Goal: Use online tool/utility: Utilize a website feature to perform a specific function

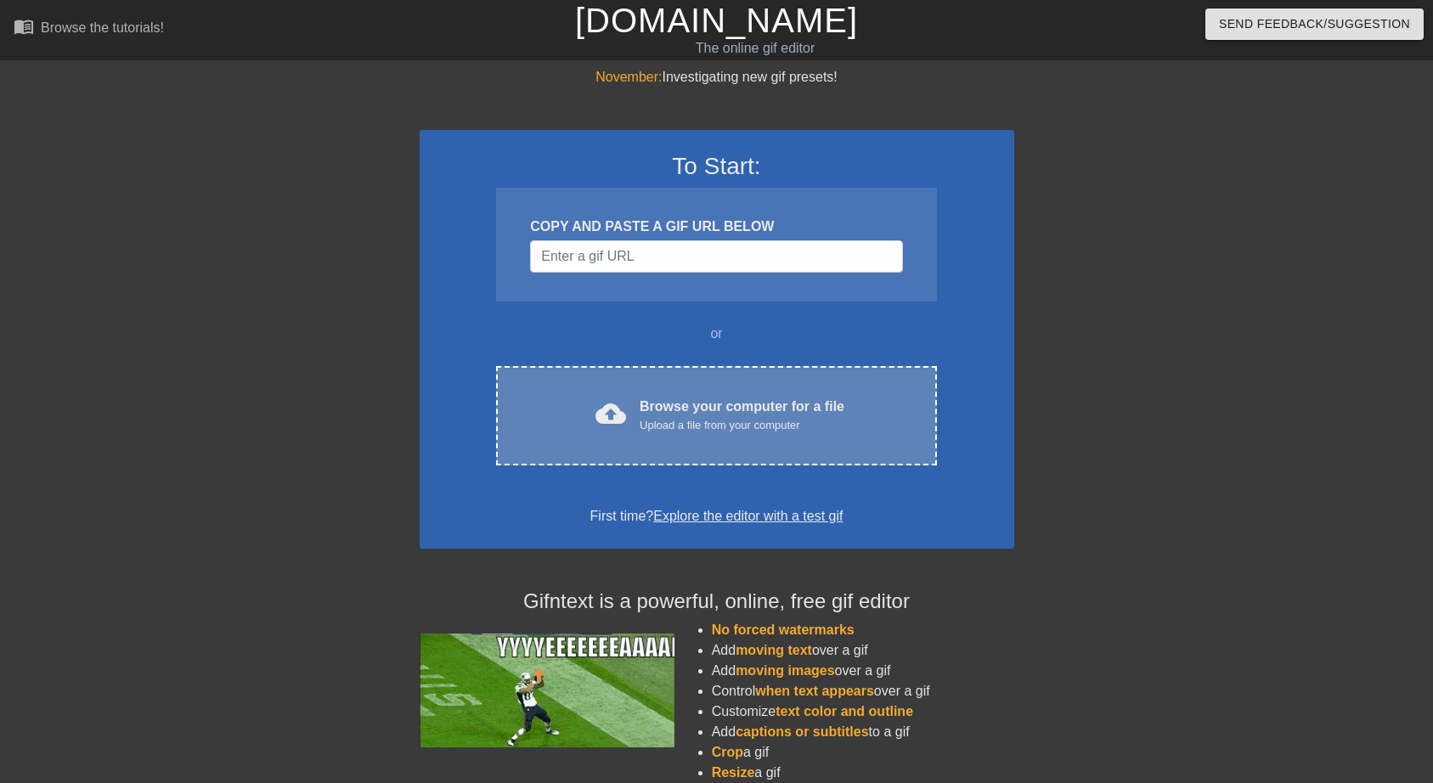
click at [698, 404] on div "Browse your computer for a file Upload a file from your computer" at bounding box center [742, 415] width 205 height 37
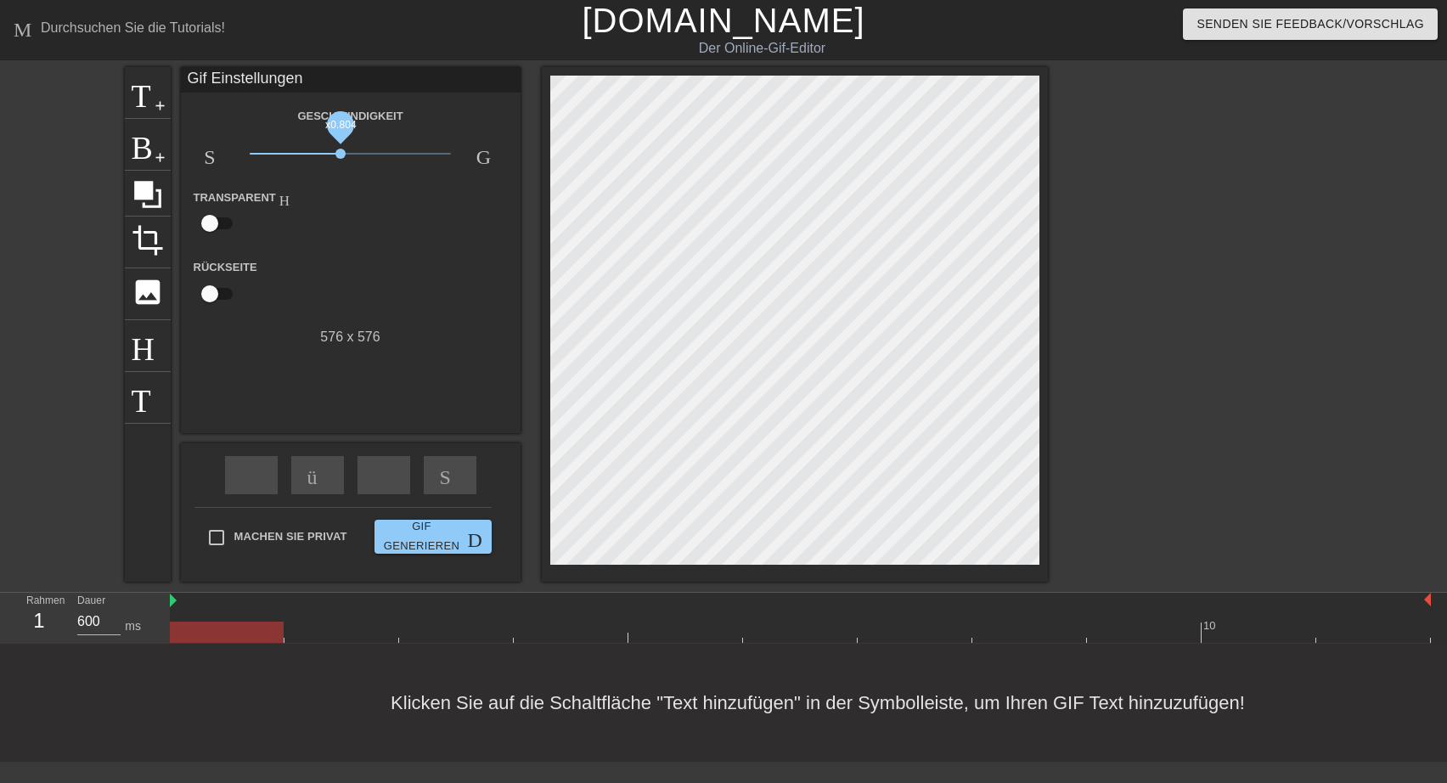
click at [341, 156] on span "x0.804" at bounding box center [350, 154] width 201 height 20
click at [135, 104] on span "Titel" at bounding box center [148, 91] width 32 height 32
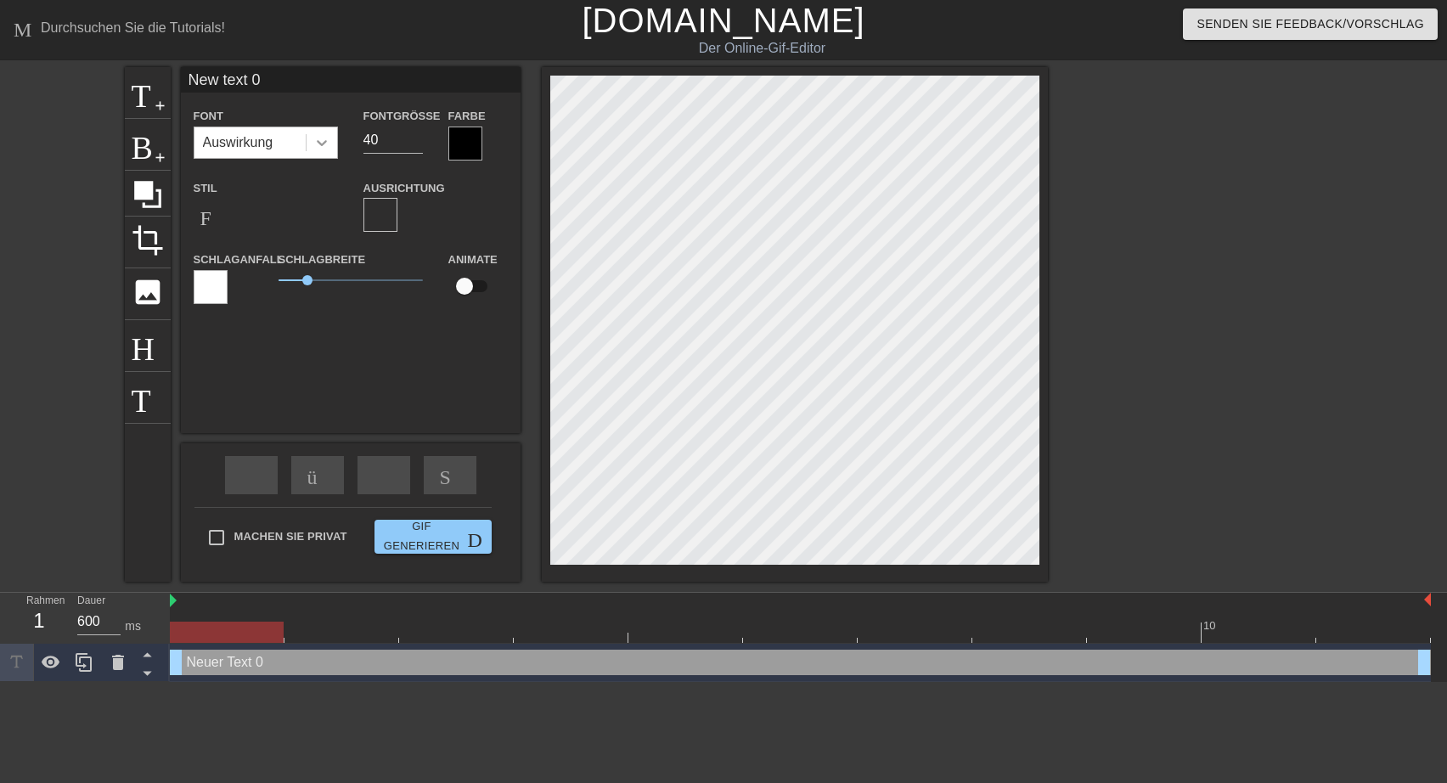
click at [322, 146] on icon at bounding box center [321, 142] width 17 height 17
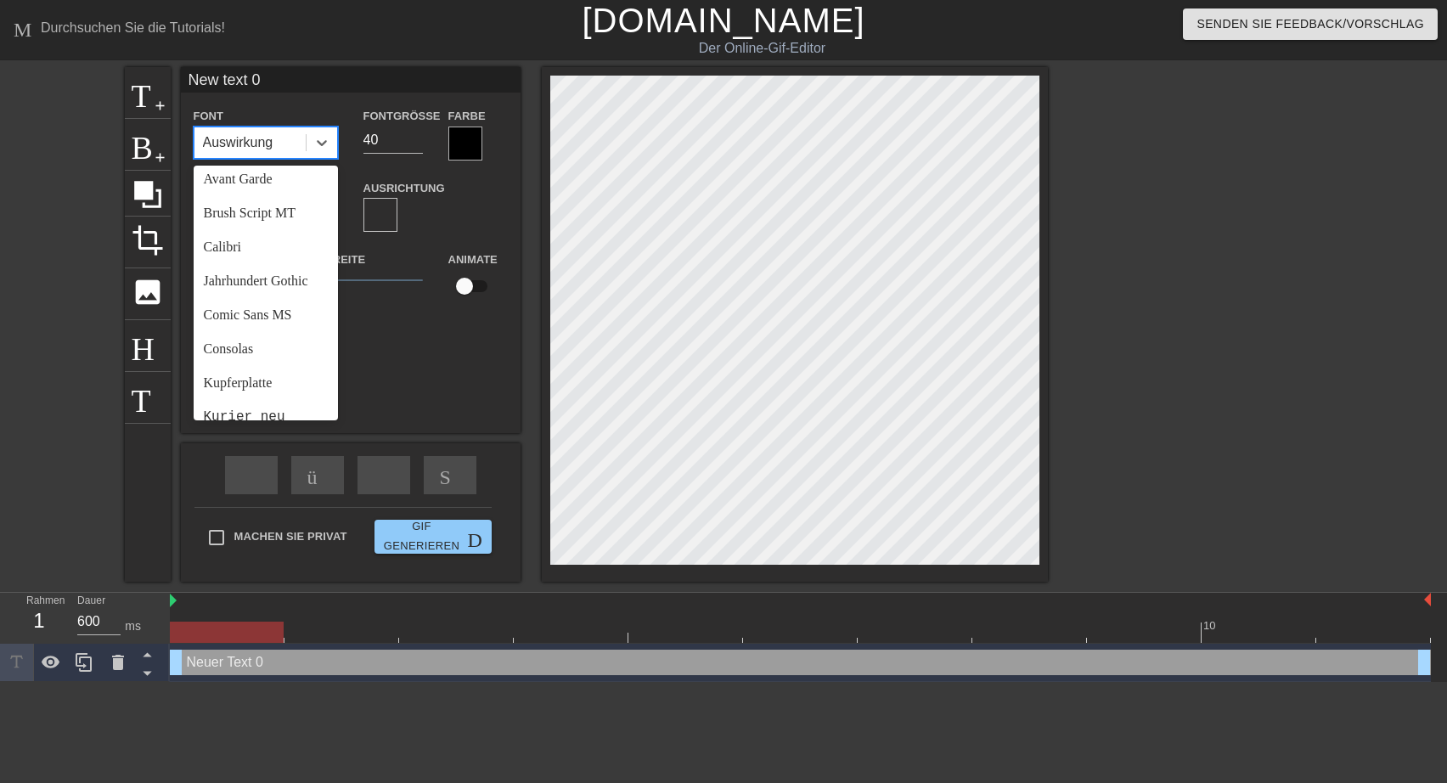
scroll to position [82, 0]
click at [248, 325] on div "Comic Sans MS" at bounding box center [266, 308] width 144 height 34
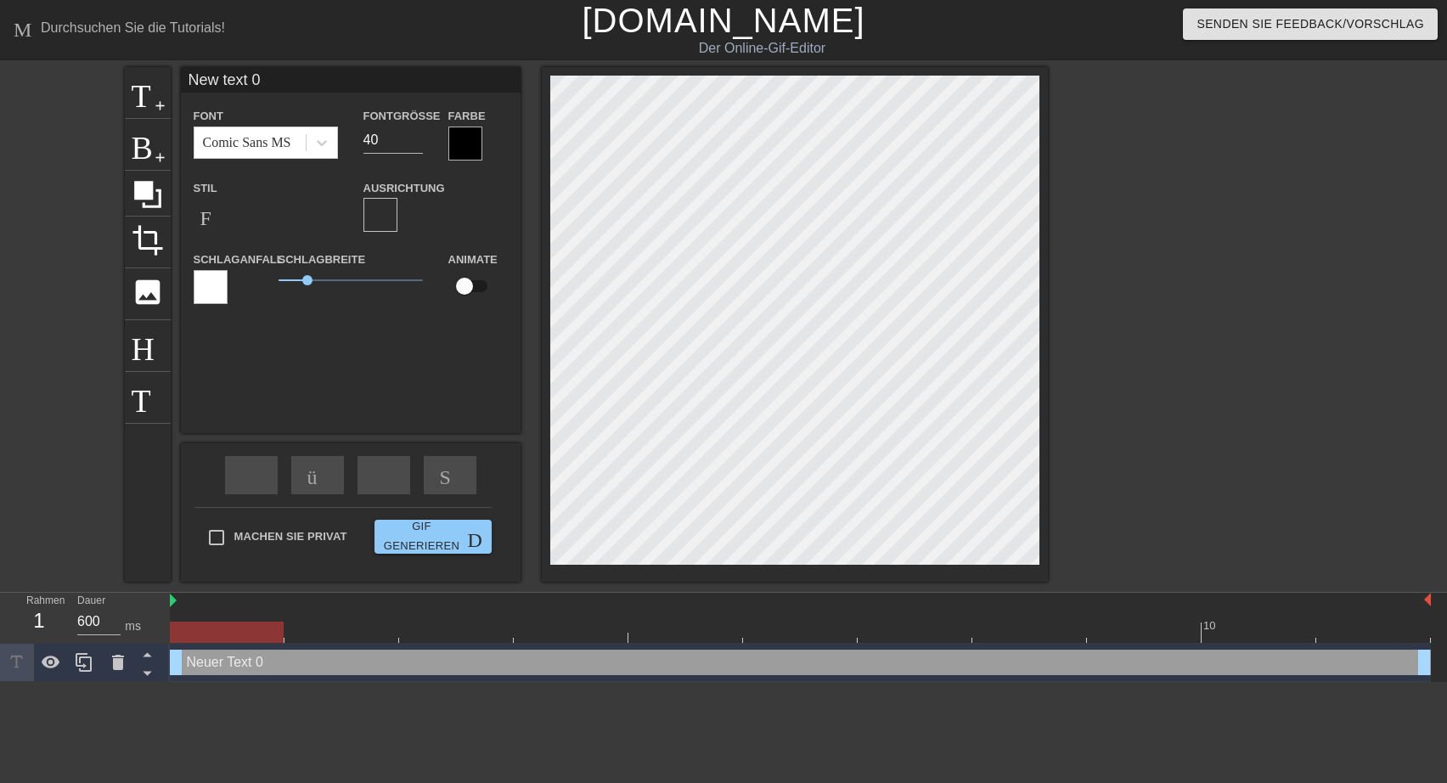
drag, startPoint x: 265, startPoint y: 79, endPoint x: 182, endPoint y: 84, distance: 83.4
click at [182, 84] on input "New text 0" at bounding box center [351, 79] width 340 height 25
type input "Schönen [DATE]"
click at [199, 287] on div at bounding box center [211, 287] width 34 height 34
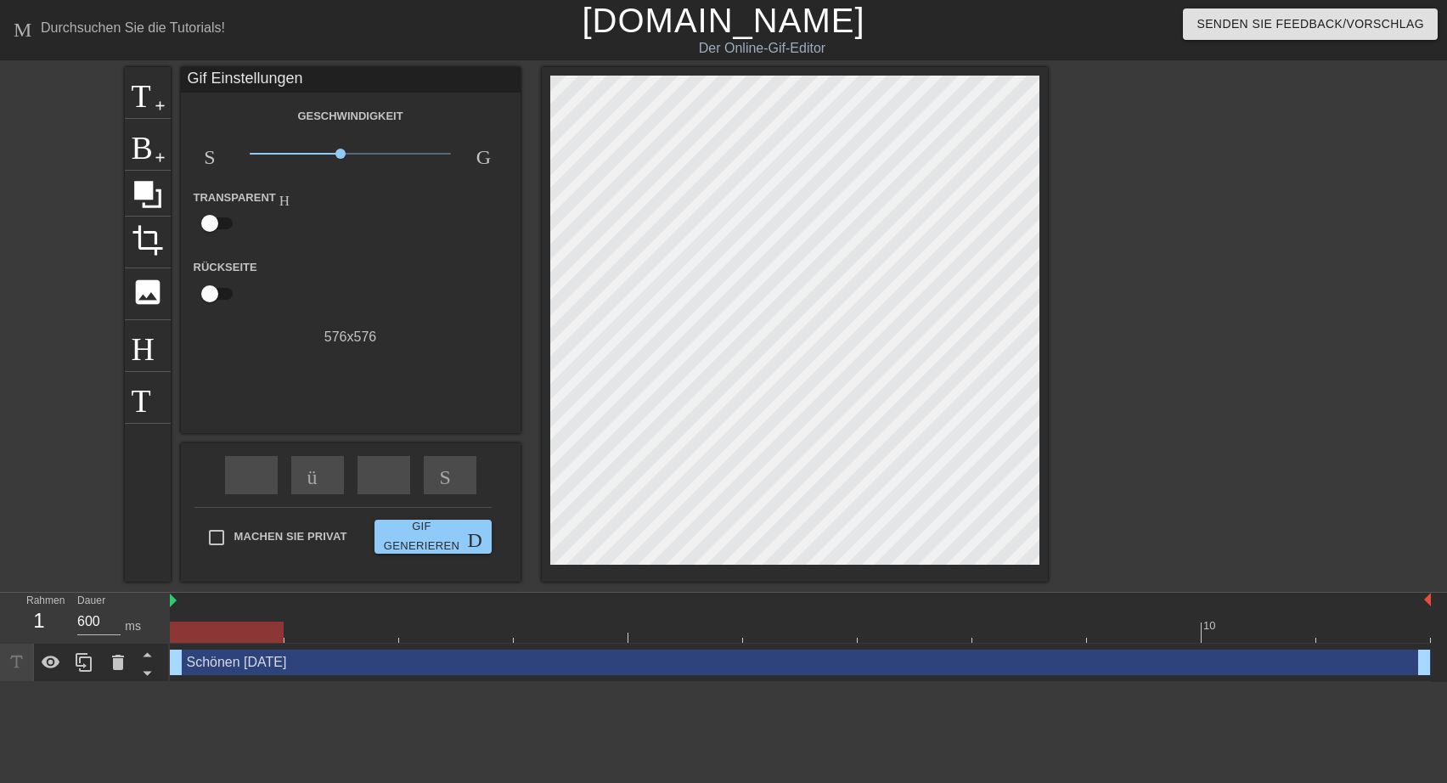
click at [498, 127] on div "Geschwindigkeit Slowmotion-Video x0.804 Geschwindigkeit Transparent Hilfe Rücks…" at bounding box center [351, 226] width 314 height 242
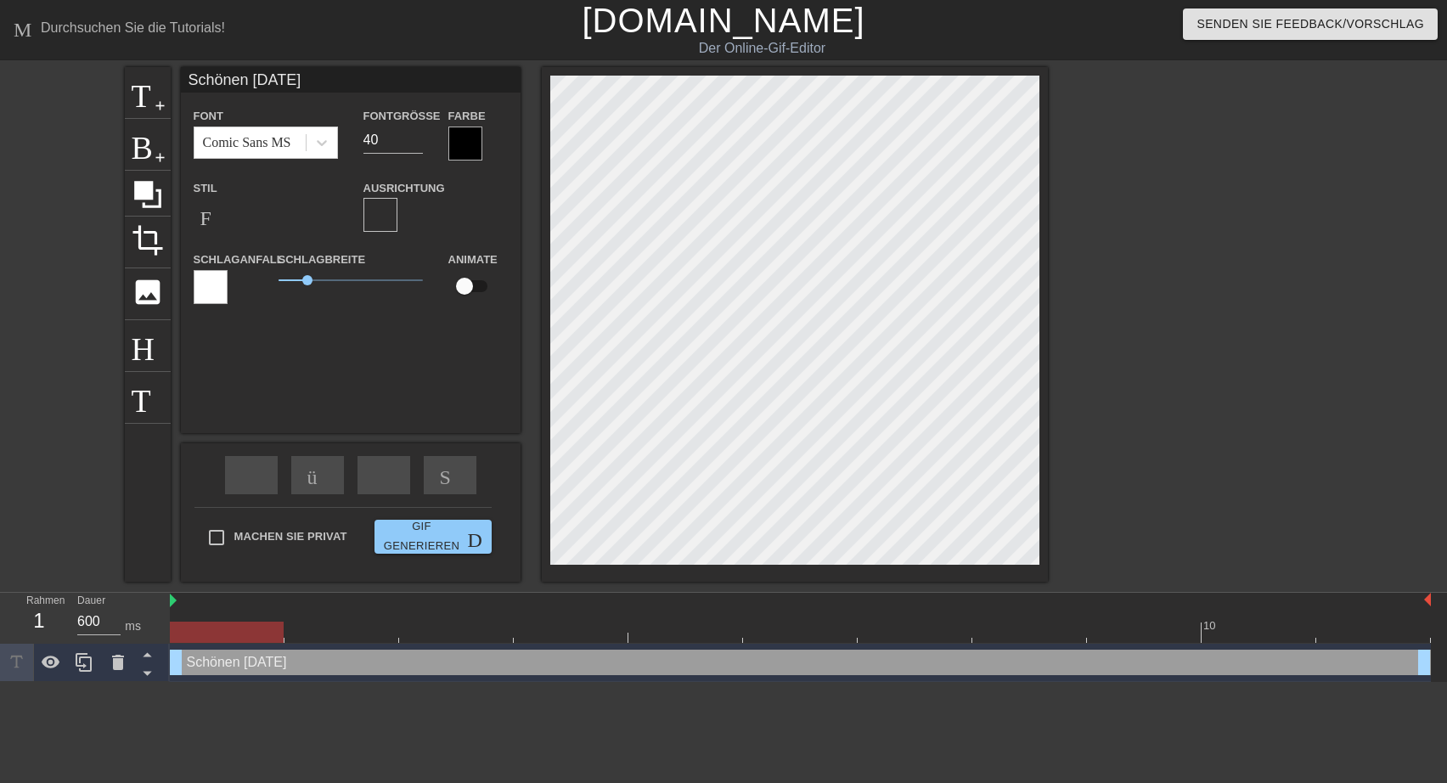
click at [204, 290] on div at bounding box center [211, 287] width 34 height 34
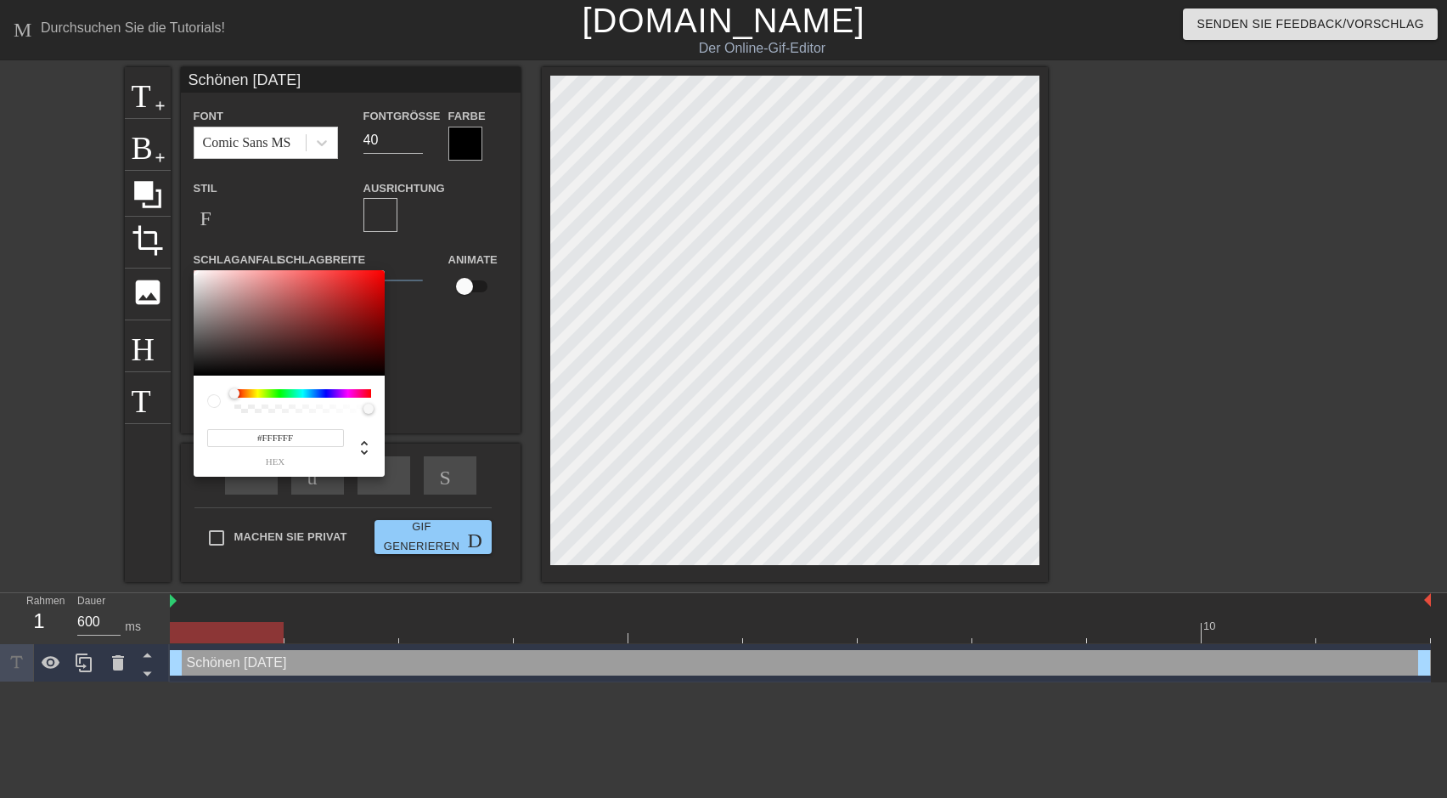
type input "#151414"
click at [195, 367] on div at bounding box center [289, 322] width 191 height 105
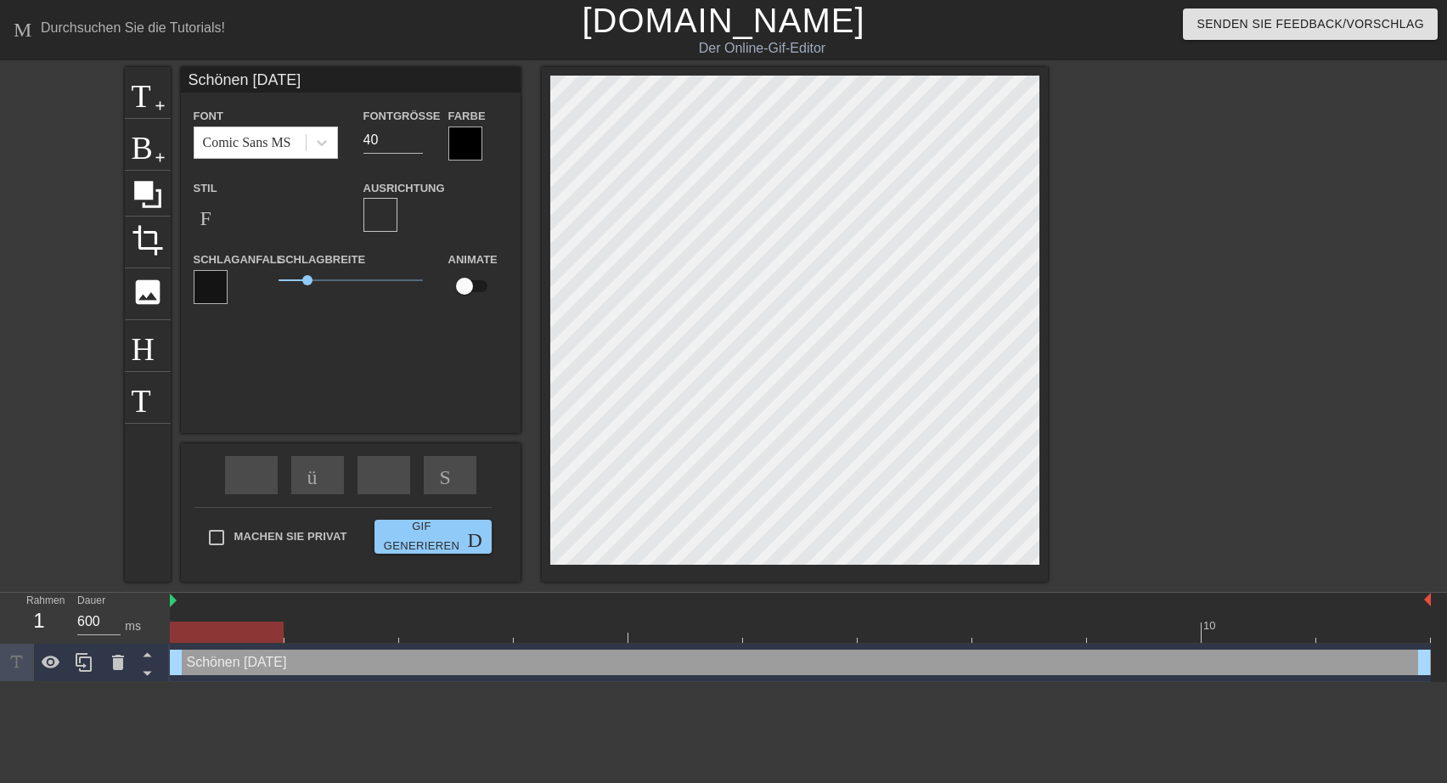
click at [477, 135] on div at bounding box center [465, 144] width 34 height 34
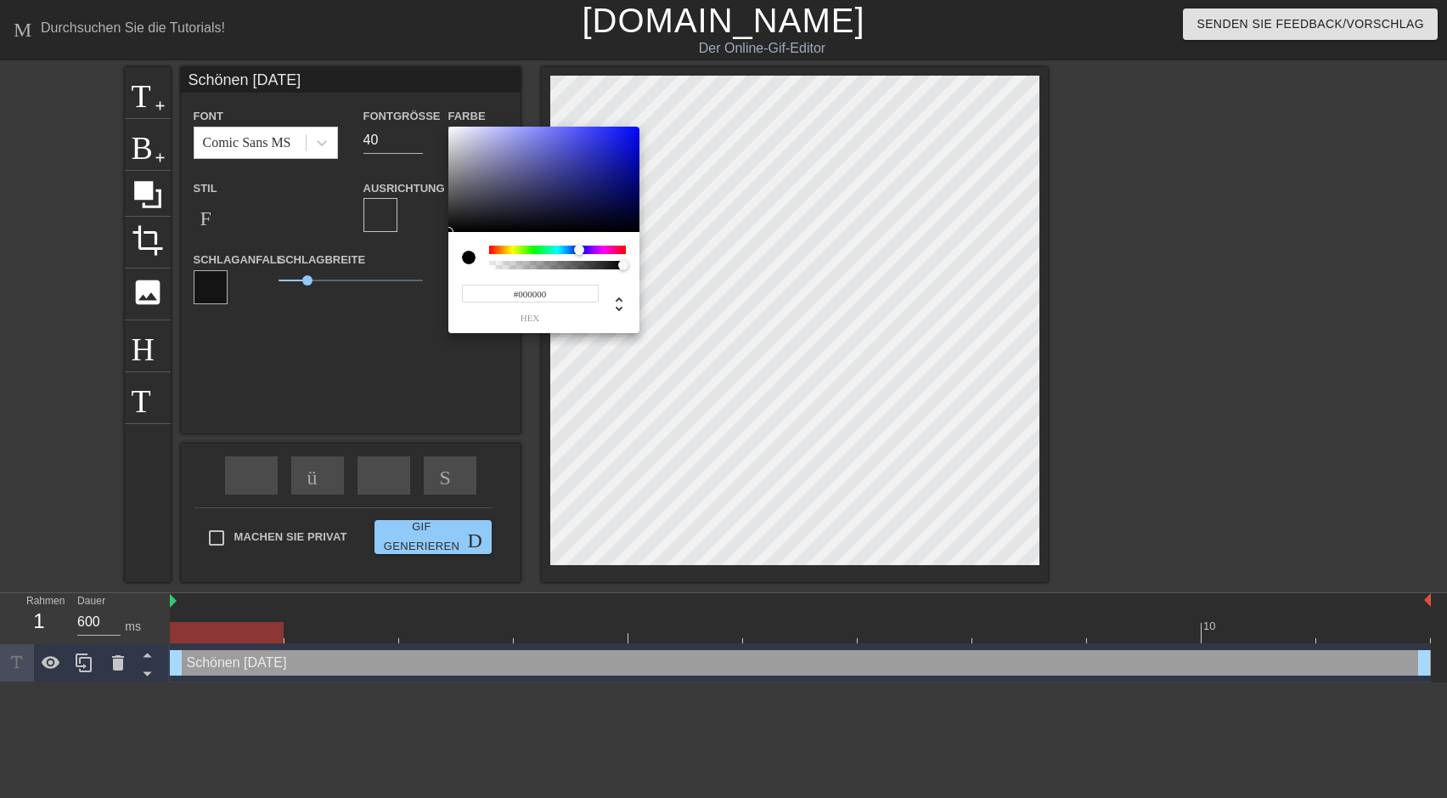
click at [579, 246] on div at bounding box center [557, 249] width 137 height 8
type input "#0B12F2"
click at [630, 132] on div at bounding box center [543, 179] width 191 height 105
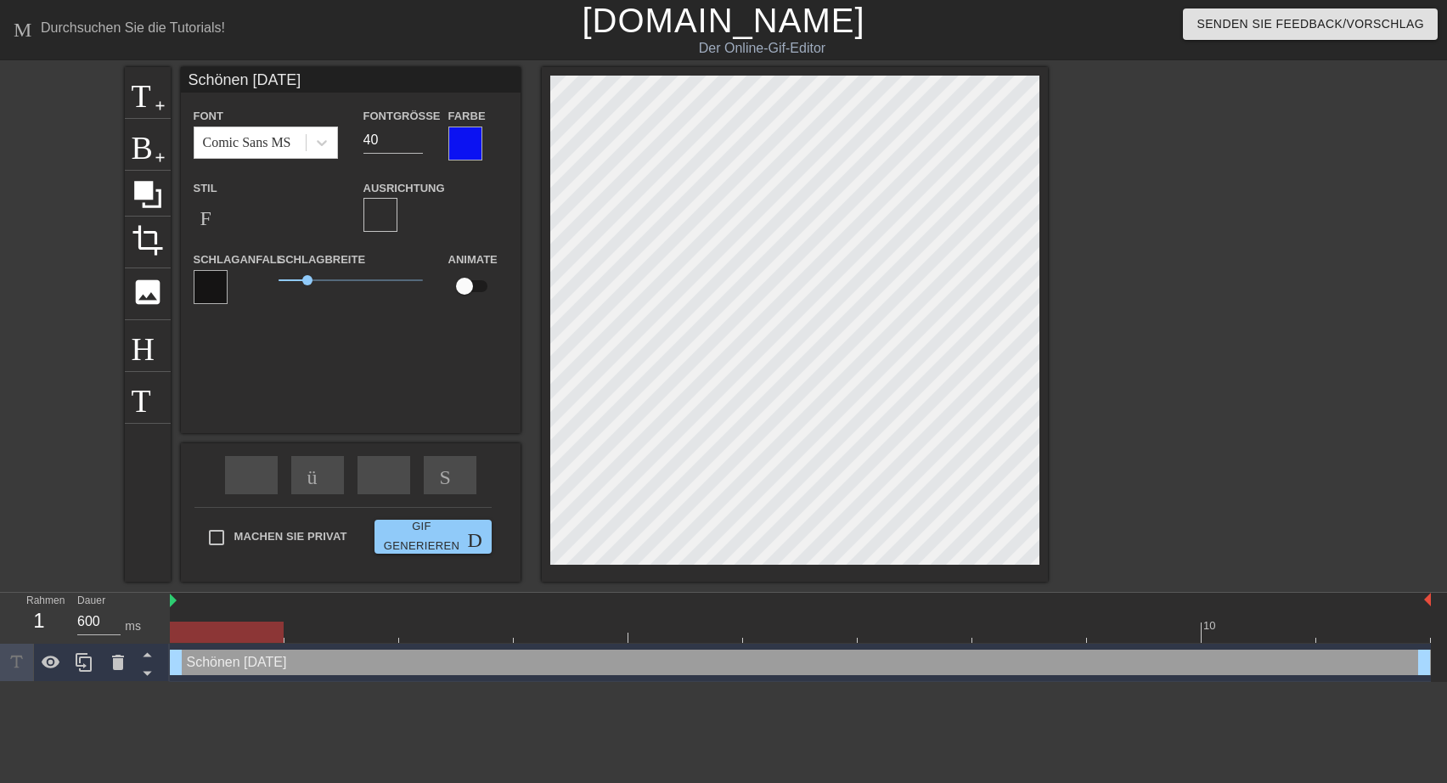
click at [215, 290] on div at bounding box center [211, 287] width 34 height 34
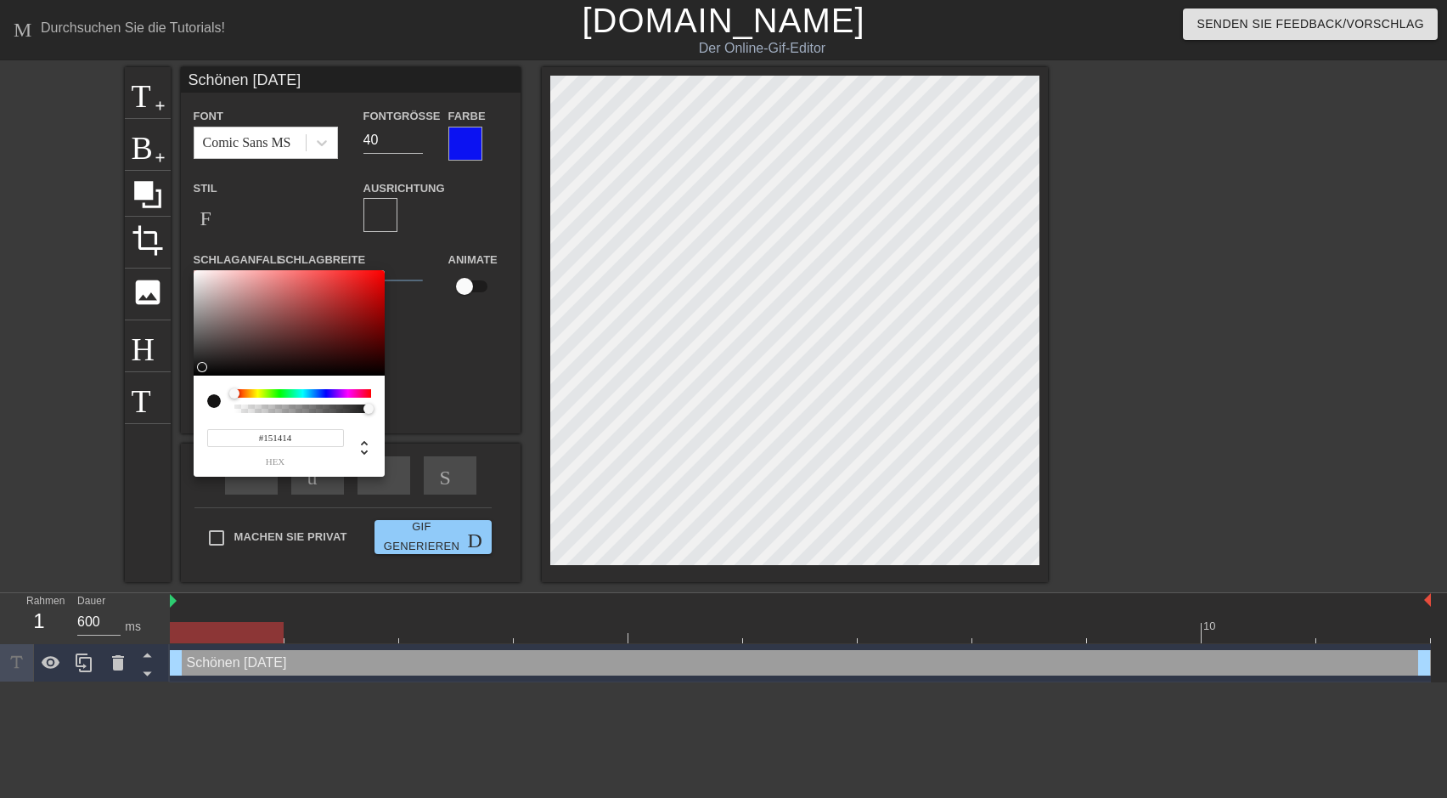
type input "#141415"
click at [323, 393] on div at bounding box center [302, 393] width 137 height 8
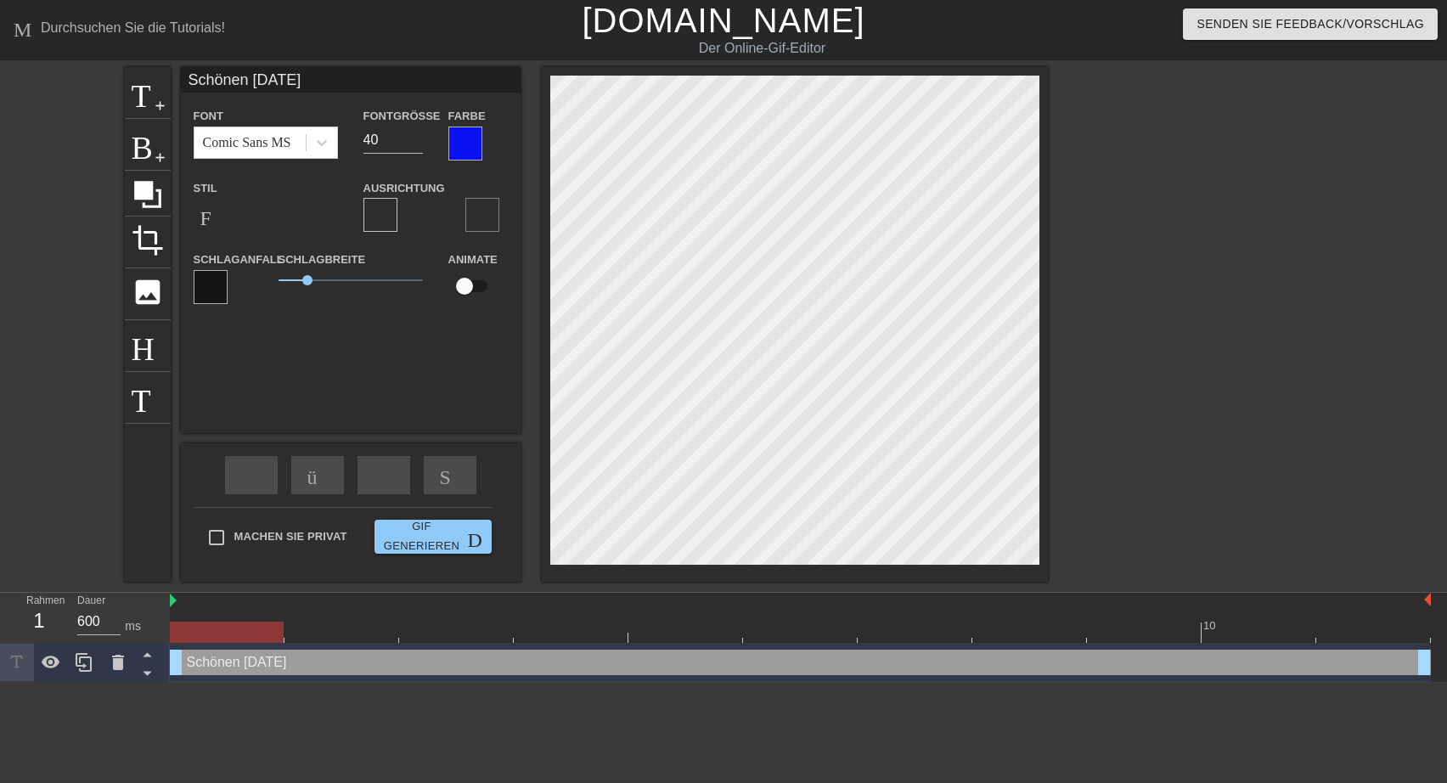
scroll to position [0, 5]
click at [210, 274] on div at bounding box center [211, 287] width 34 height 34
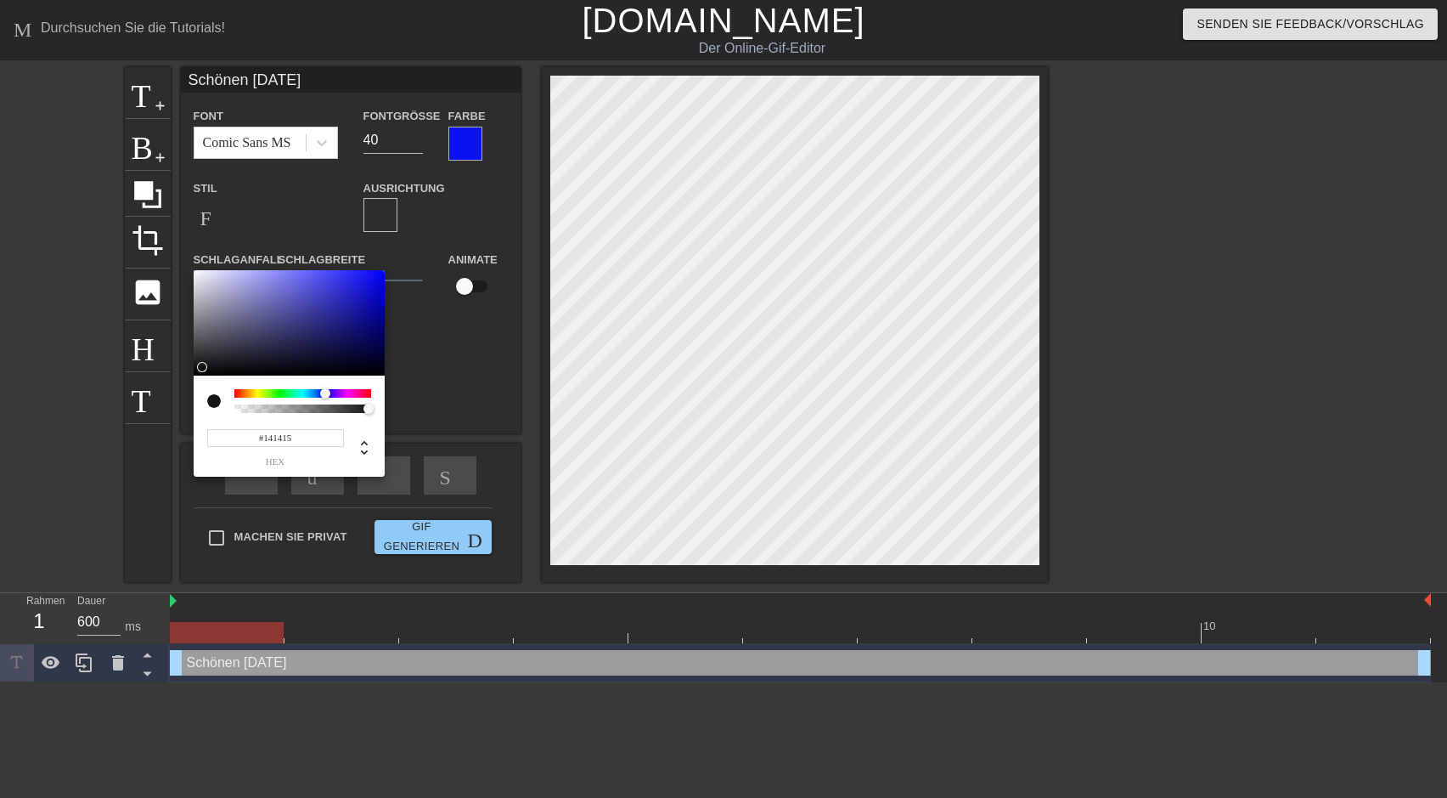
type input "#0404F5"
click at [381, 274] on div at bounding box center [289, 322] width 191 height 105
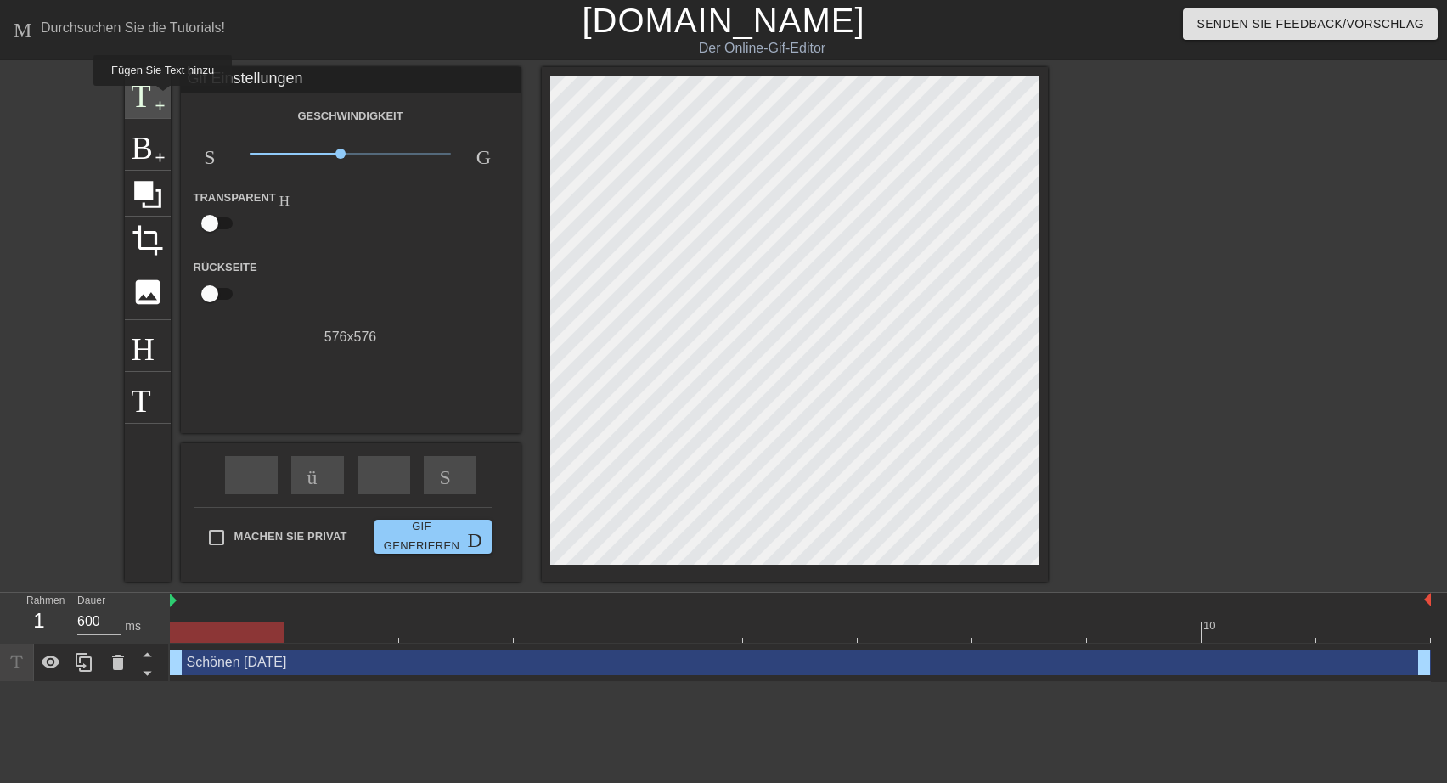
click at [161, 99] on span "add-circle" at bounding box center [160, 106] width 14 height 14
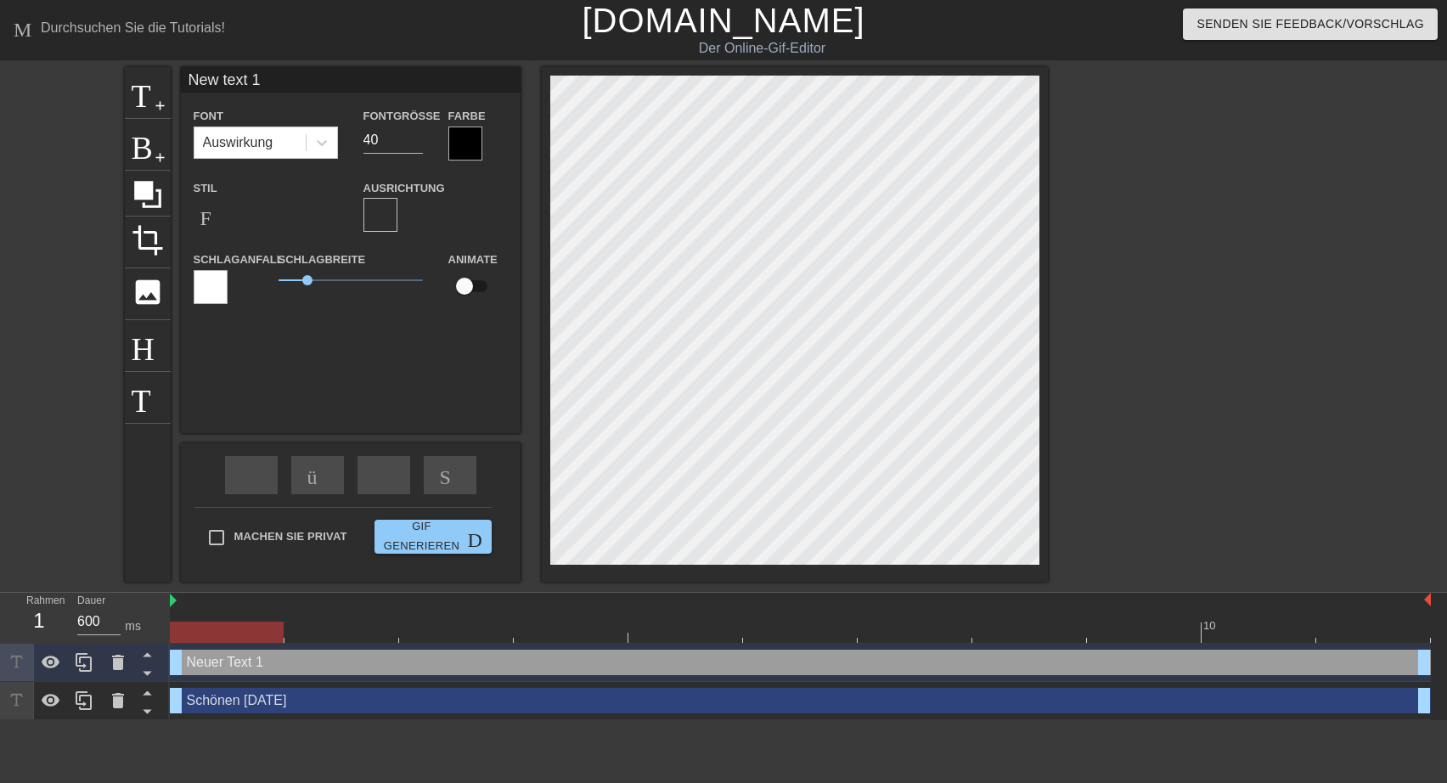
drag, startPoint x: 189, startPoint y: 79, endPoint x: 277, endPoint y: 86, distance: 88.6
click at [277, 86] on input "New text 1" at bounding box center [351, 79] width 340 height 25
click at [262, 82] on input "und liebe grüße von [PERSON_NAME]" at bounding box center [351, 79] width 340 height 25
click at [365, 78] on input "und liebe Grüße von [PERSON_NAME]" at bounding box center [351, 79] width 340 height 25
type input "und liebe Grüße von [PERSON_NAME]"
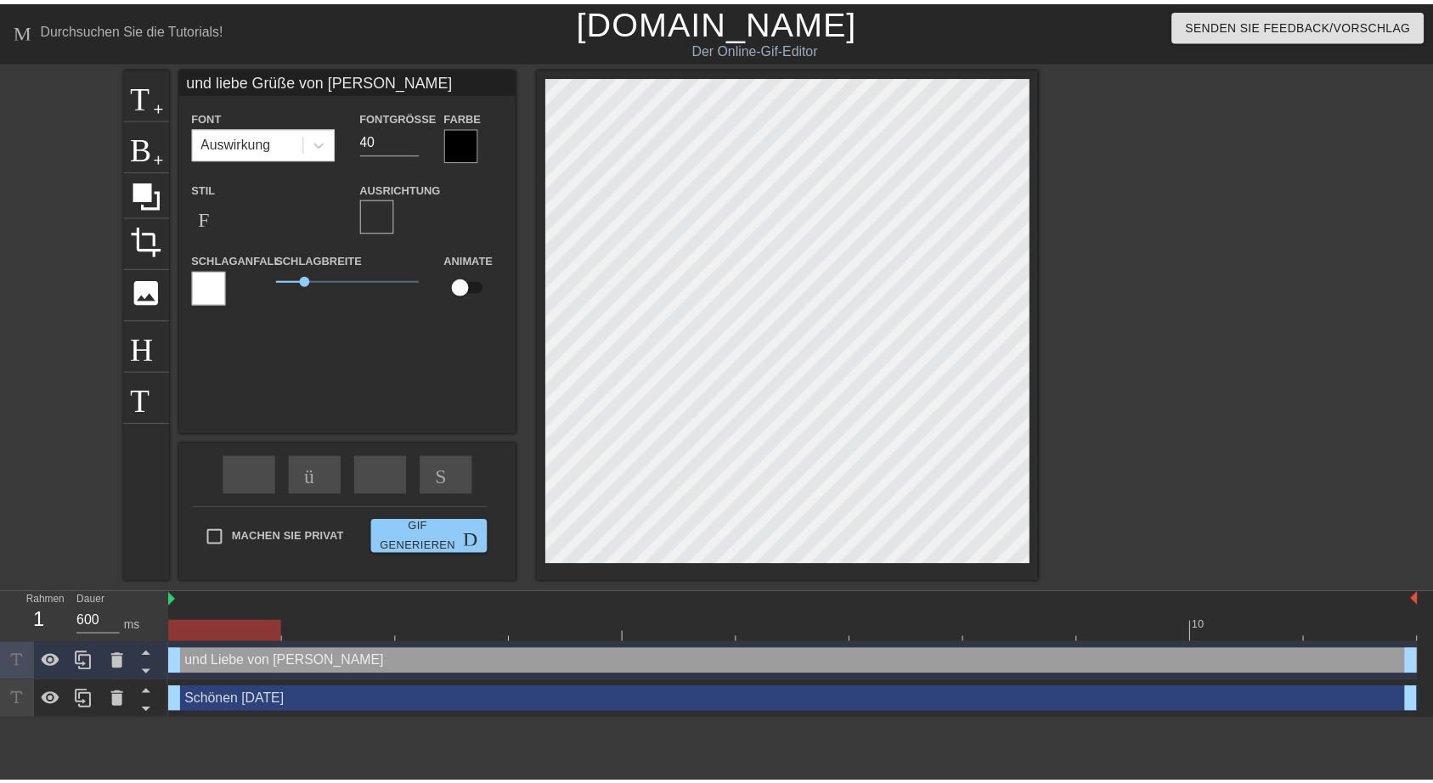
scroll to position [0, 4]
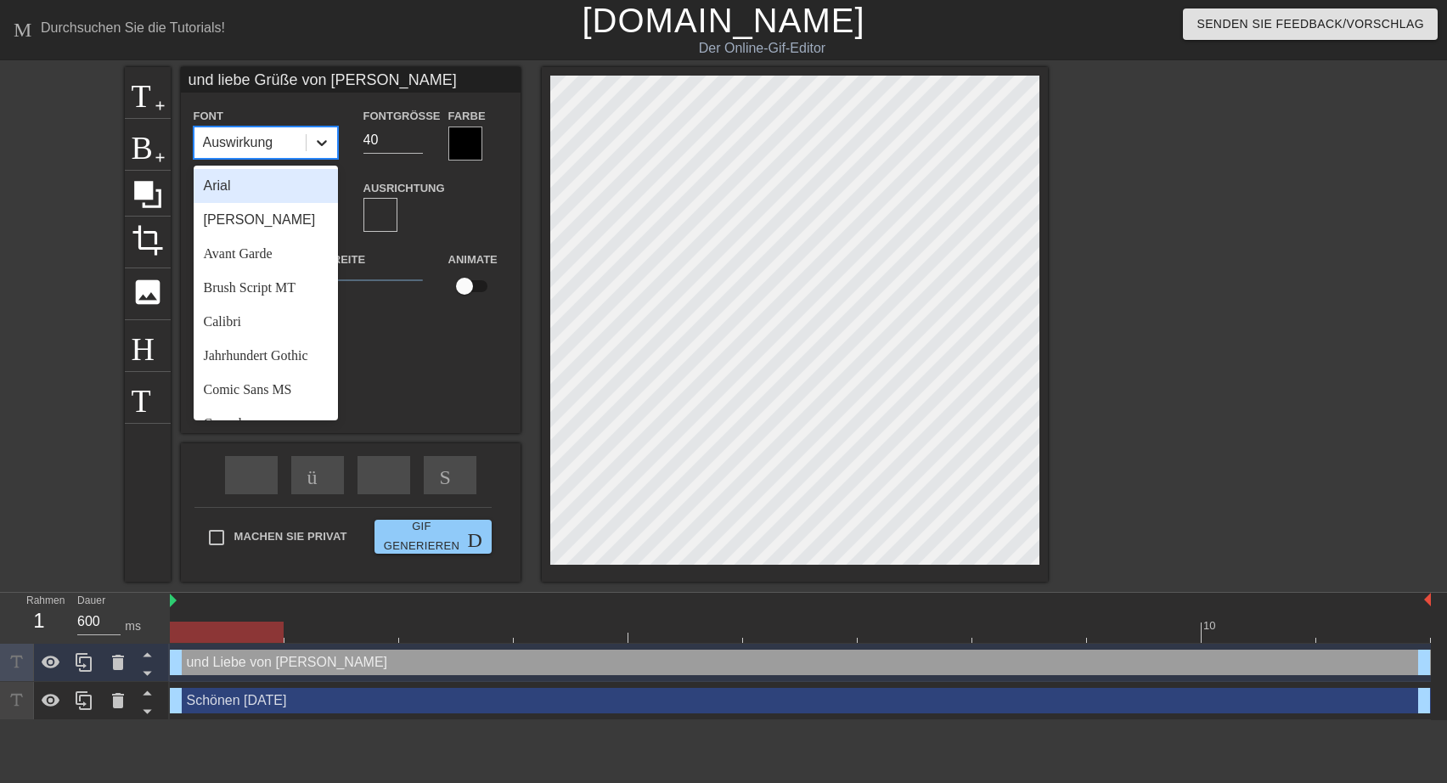
click at [322, 136] on icon at bounding box center [321, 142] width 17 height 17
click at [252, 407] on div "Comic Sans MS" at bounding box center [266, 390] width 144 height 34
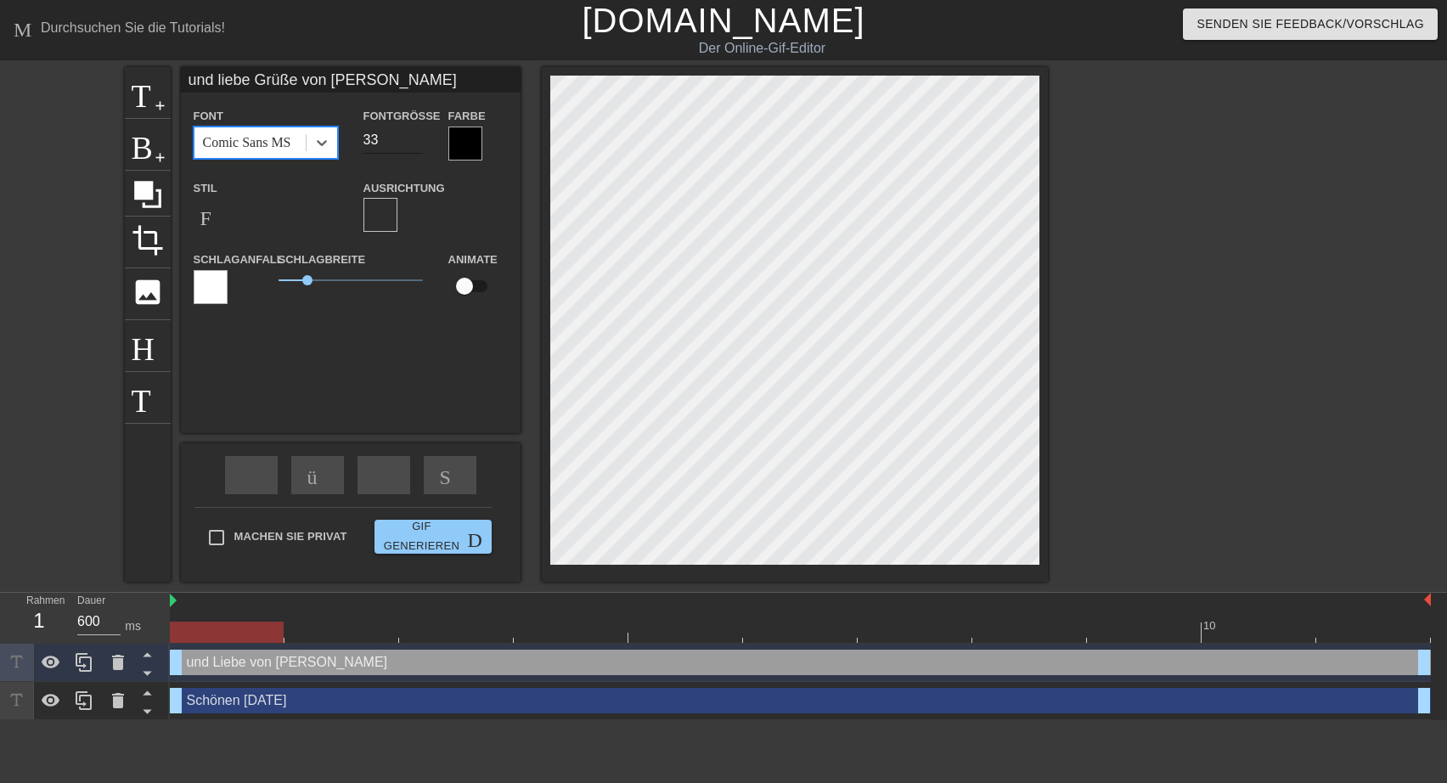
click at [414, 144] on input "33" at bounding box center [393, 140] width 59 height 27
type input "34"
click at [411, 132] on input "34" at bounding box center [393, 140] width 59 height 27
click at [465, 147] on div at bounding box center [465, 144] width 34 height 34
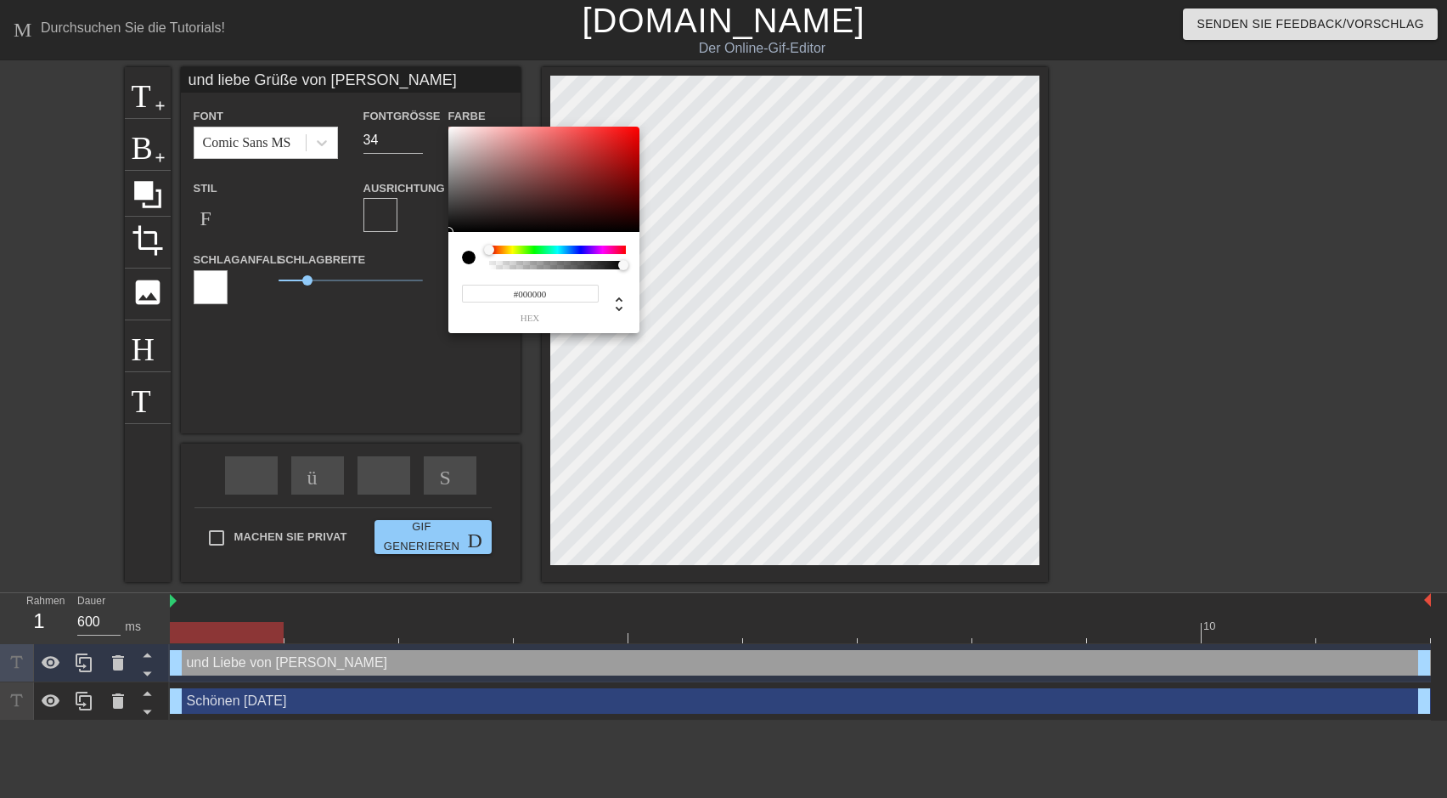
click at [578, 249] on div at bounding box center [557, 249] width 137 height 8
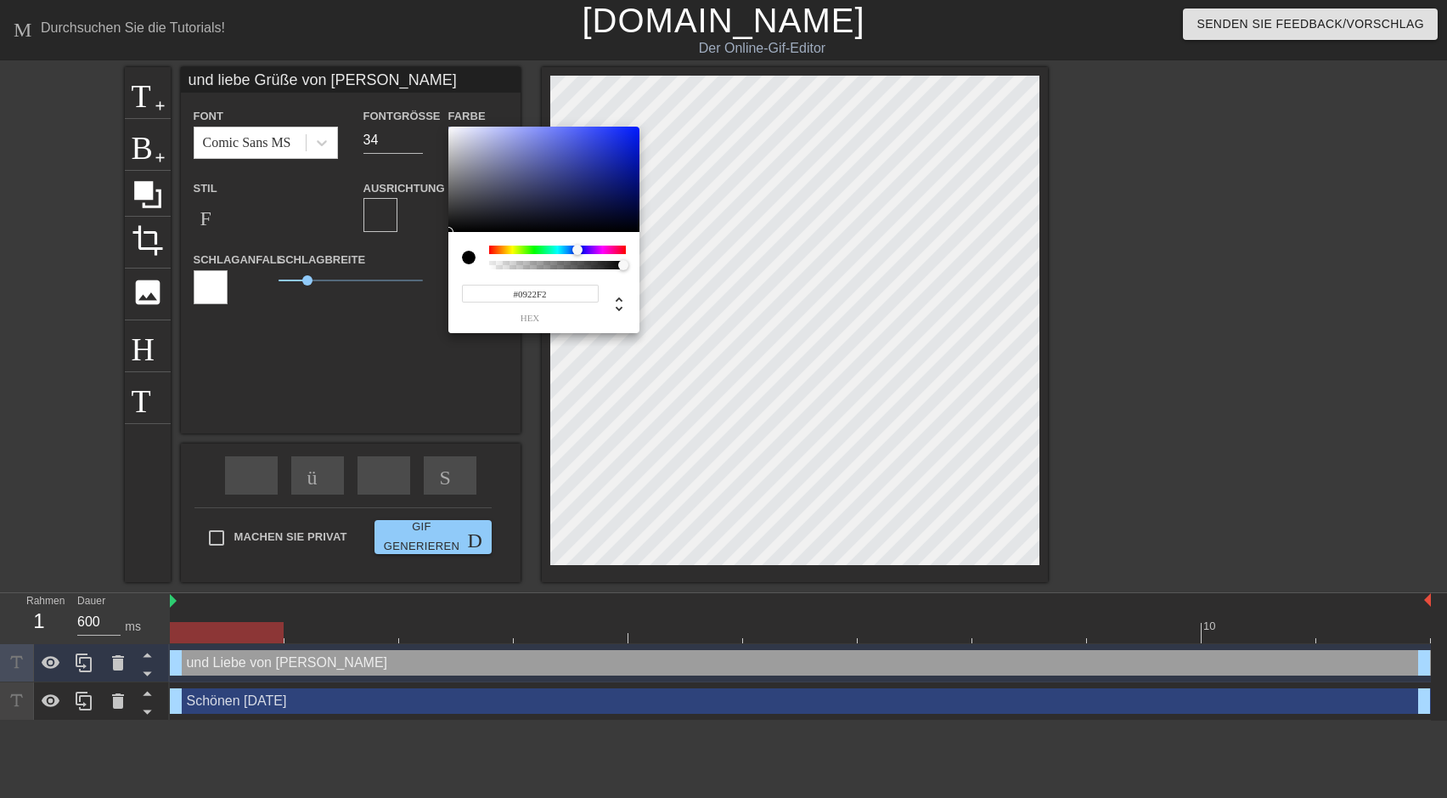
type input "#0821F2"
click at [633, 132] on div at bounding box center [543, 179] width 191 height 105
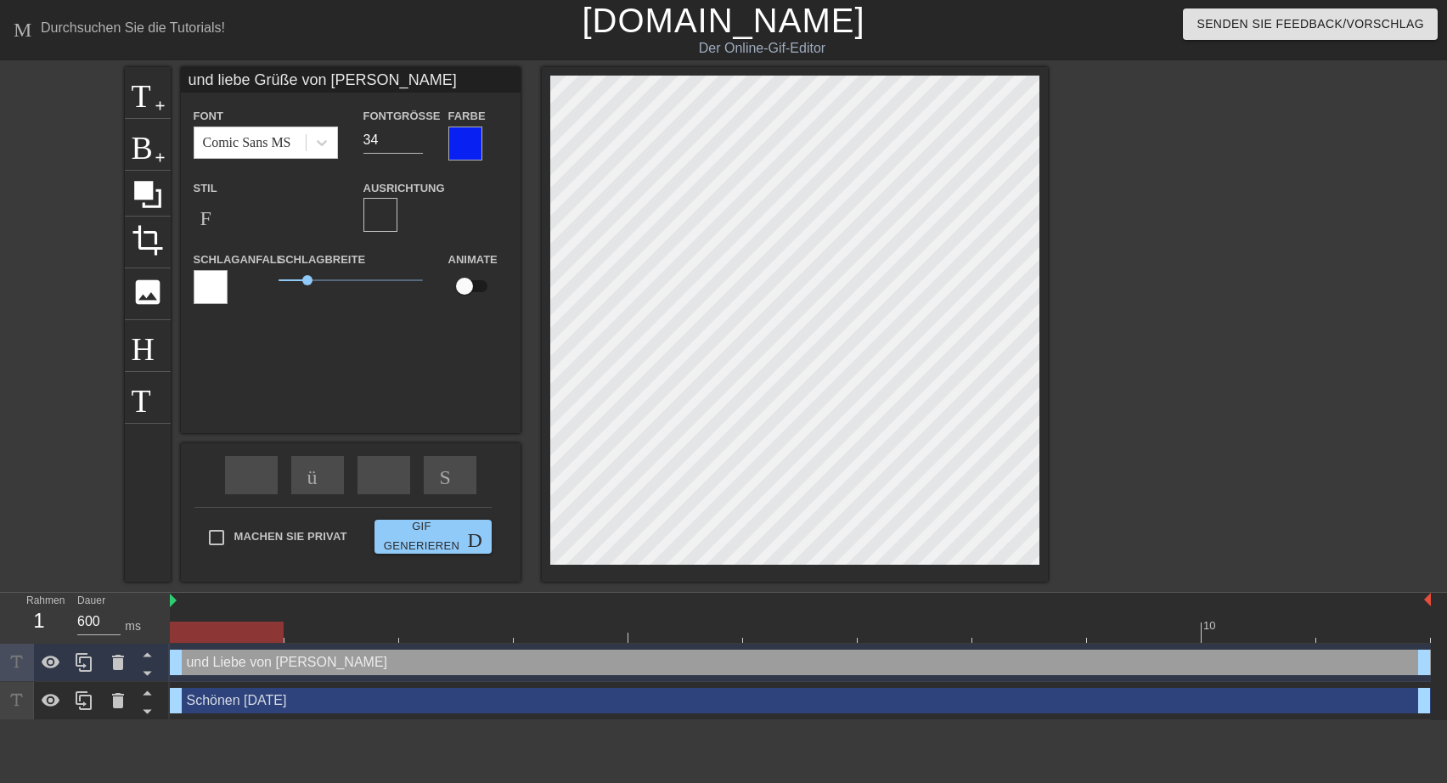
click at [200, 288] on div at bounding box center [211, 287] width 34 height 34
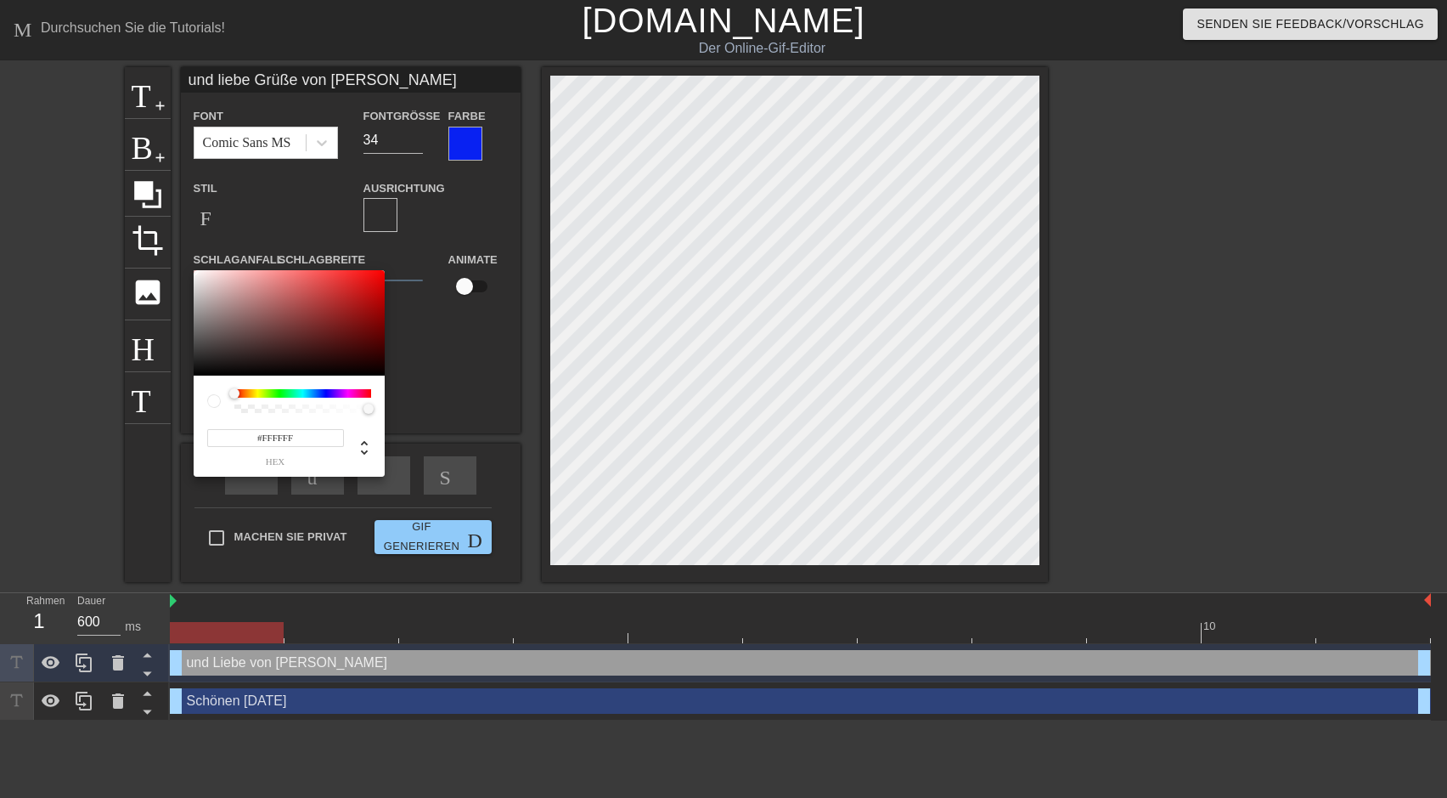
click at [324, 393] on div at bounding box center [302, 393] width 137 height 8
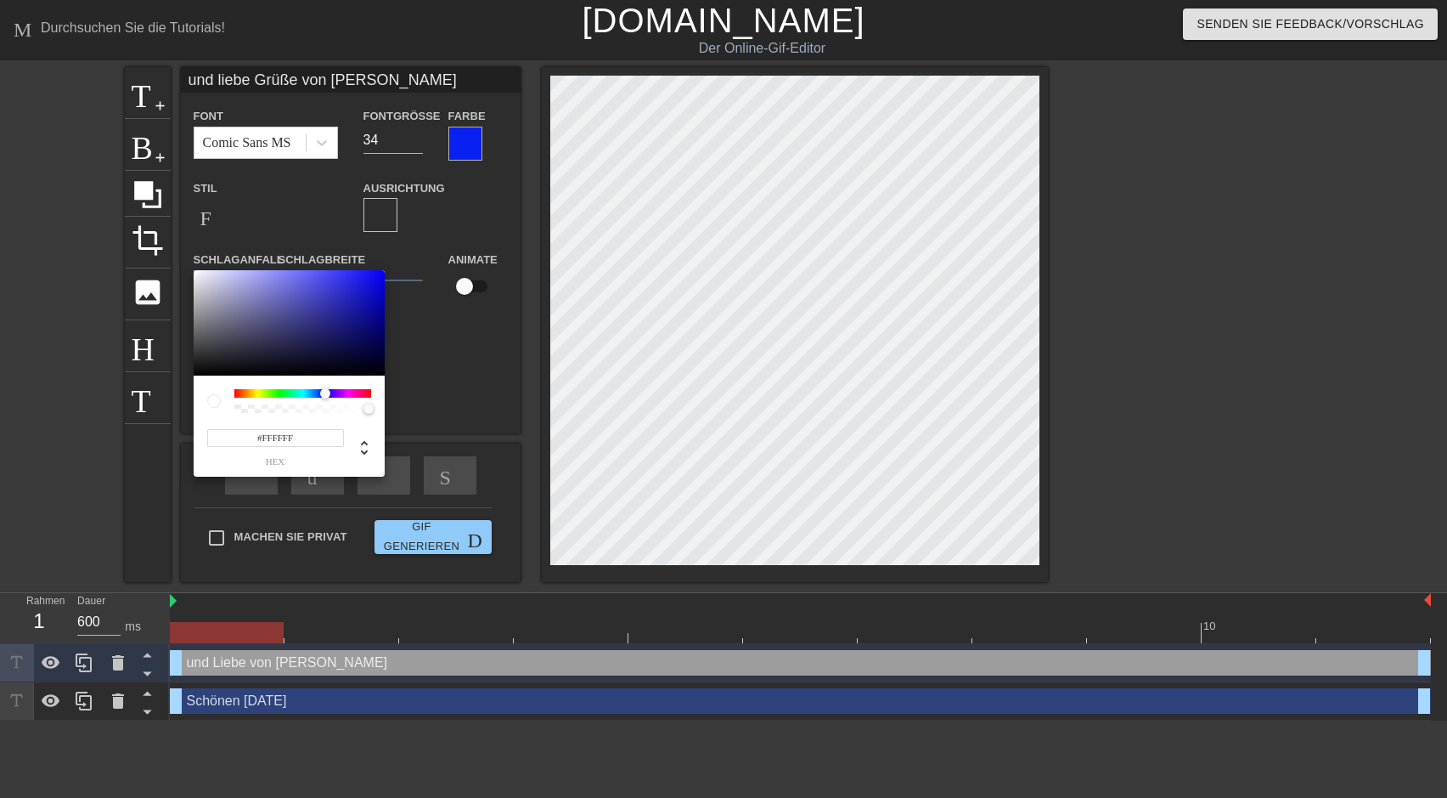
click at [325, 393] on div at bounding box center [302, 393] width 137 height 8
type input "#0706F3"
click at [380, 275] on div at bounding box center [289, 322] width 191 height 105
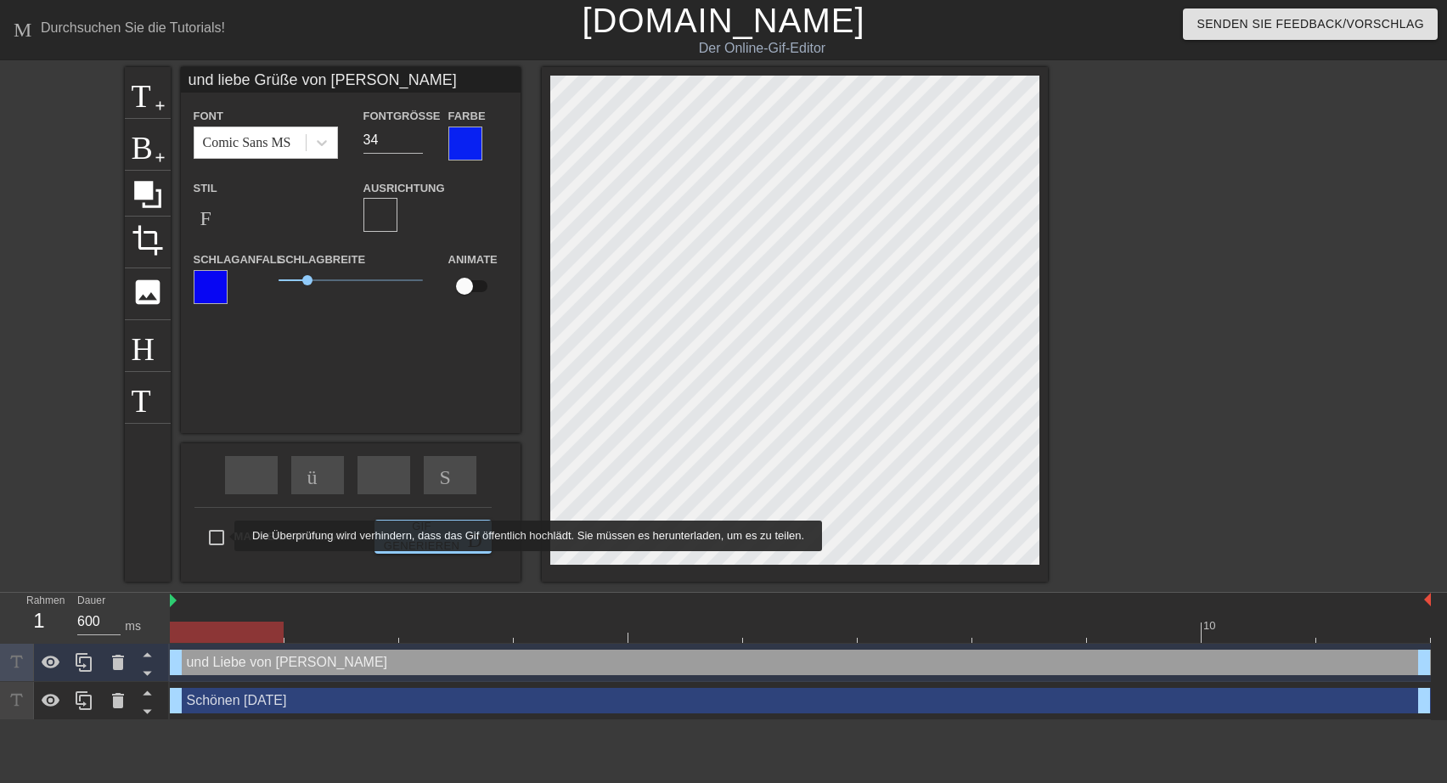
click at [223, 536] on input "Machen Sie privat" at bounding box center [217, 538] width 36 height 36
checkbox input "true"
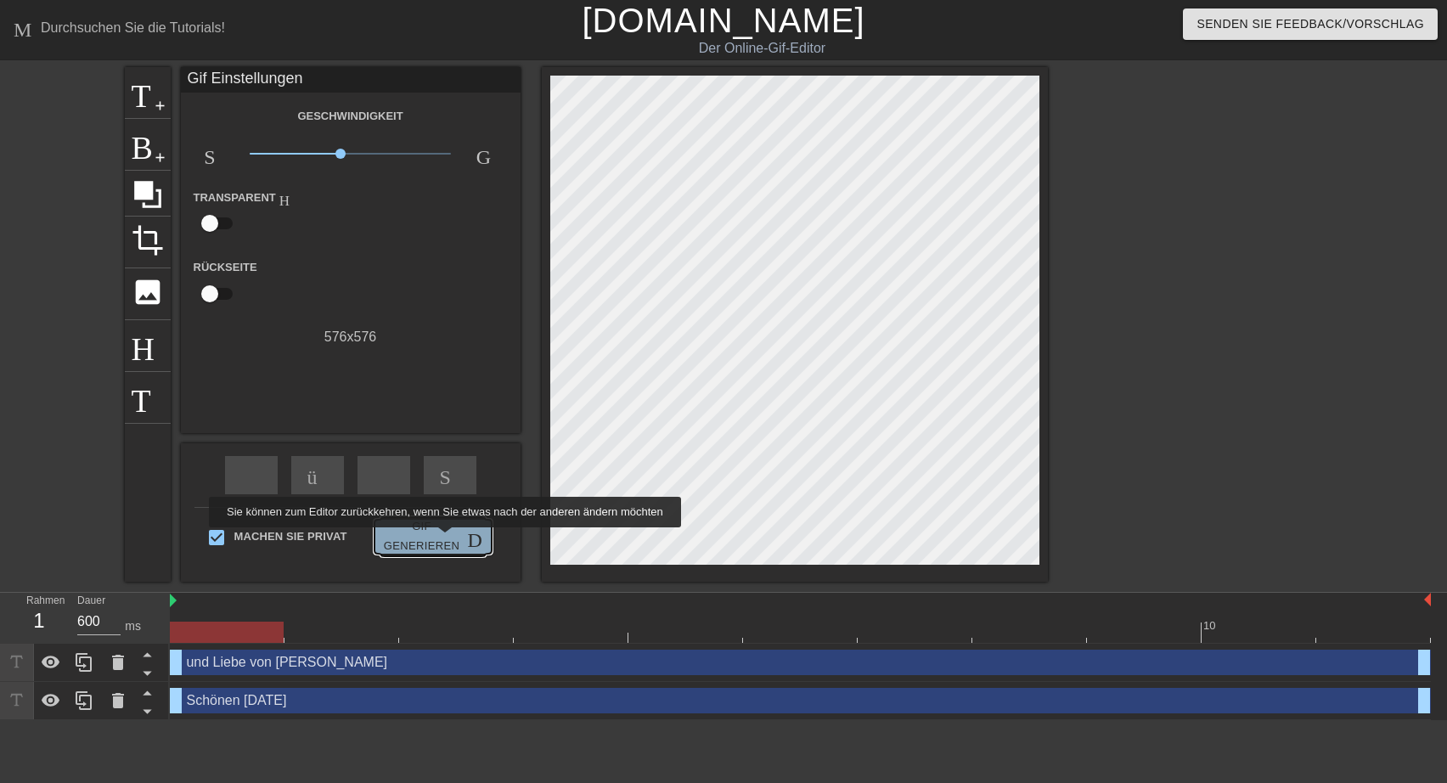
click at [442, 539] on span "Gif generieren Doppelpfeil" at bounding box center [433, 536] width 104 height 39
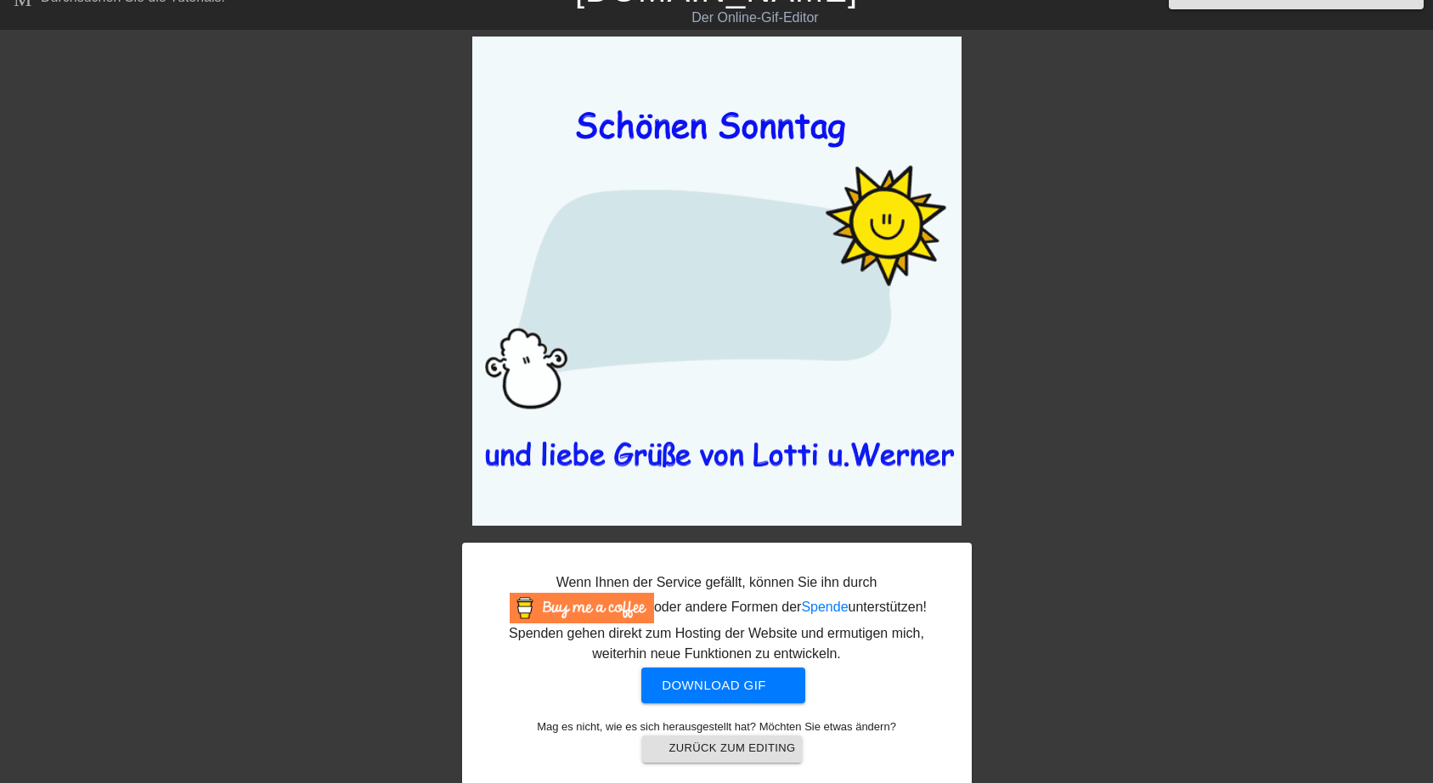
scroll to position [44, 0]
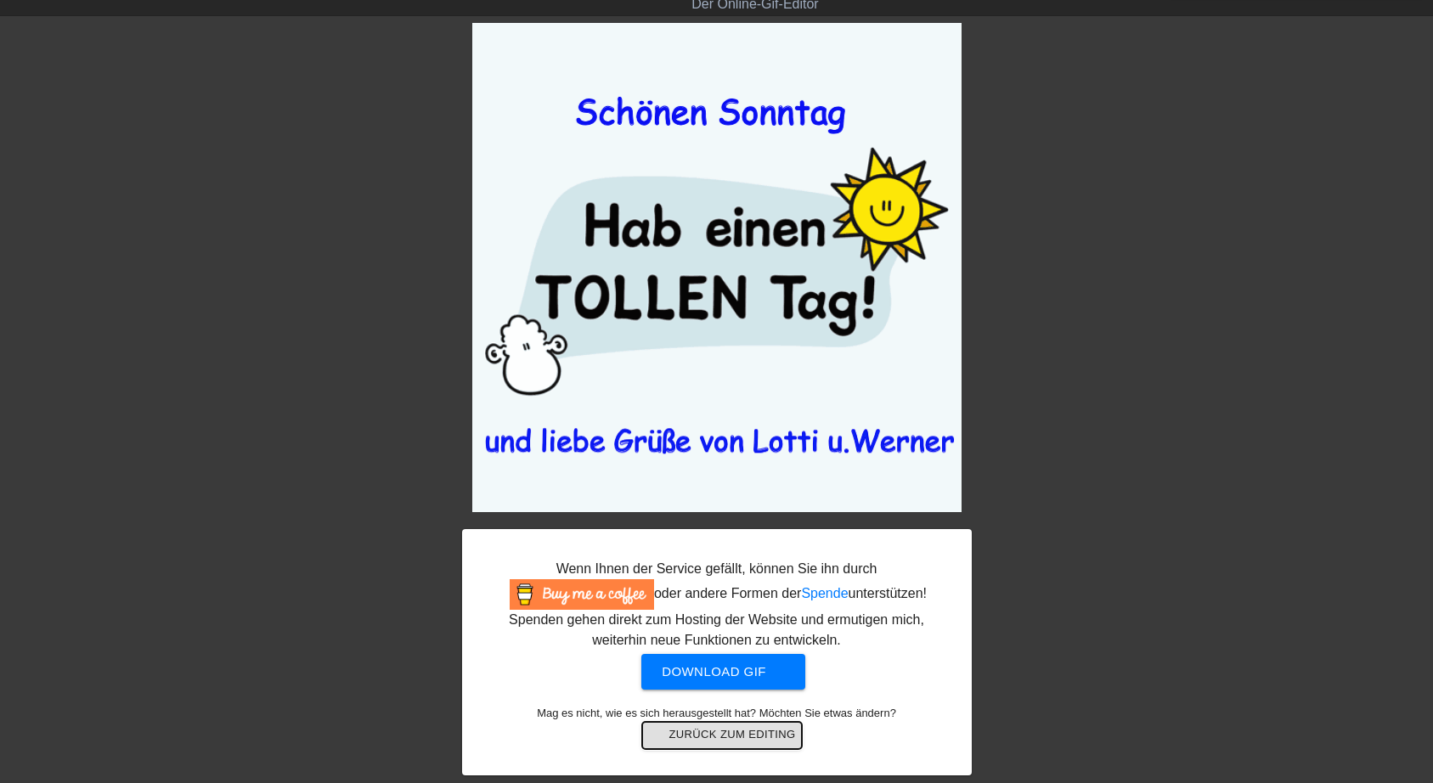
click at [725, 737] on span "arrow-back Zurück zum Editing" at bounding box center [722, 735] width 147 height 20
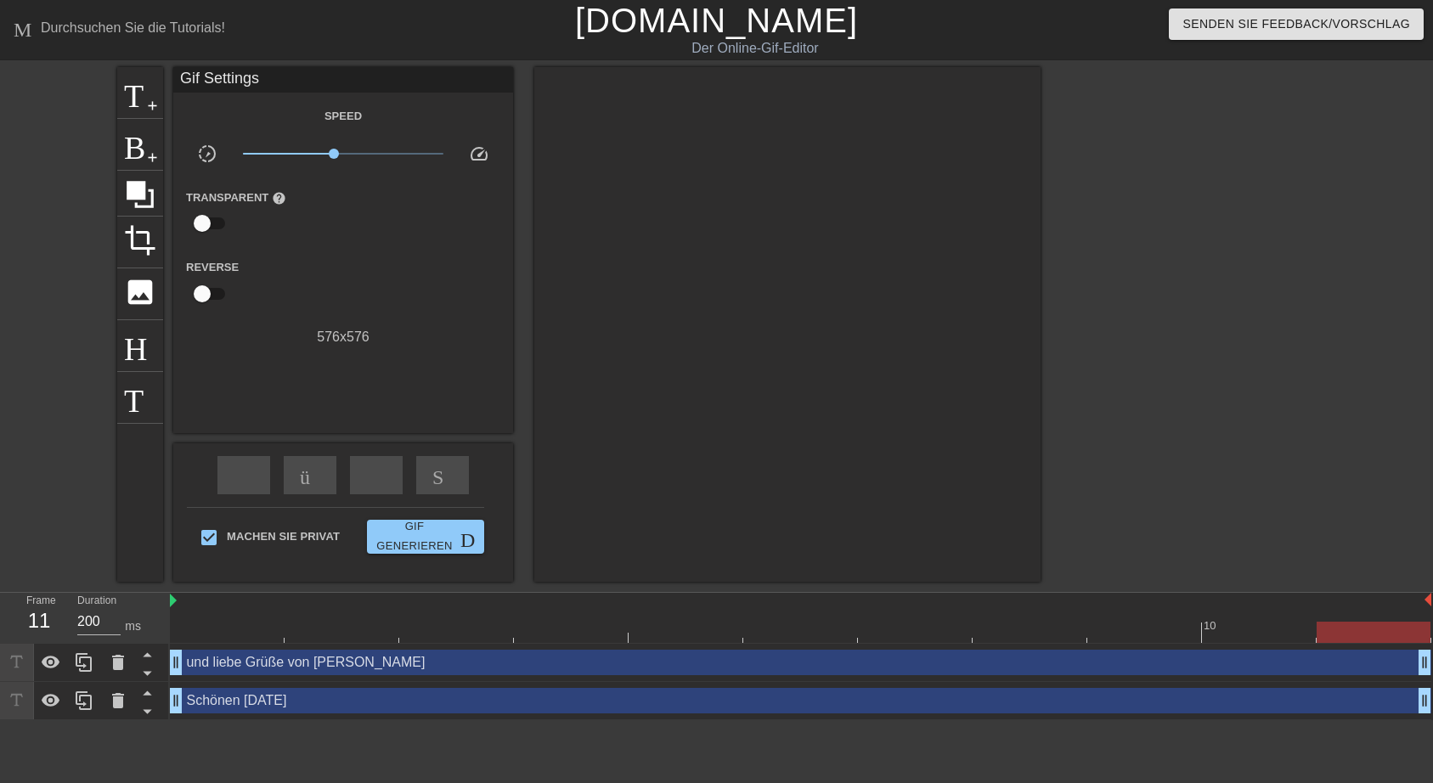
scroll to position [0, 0]
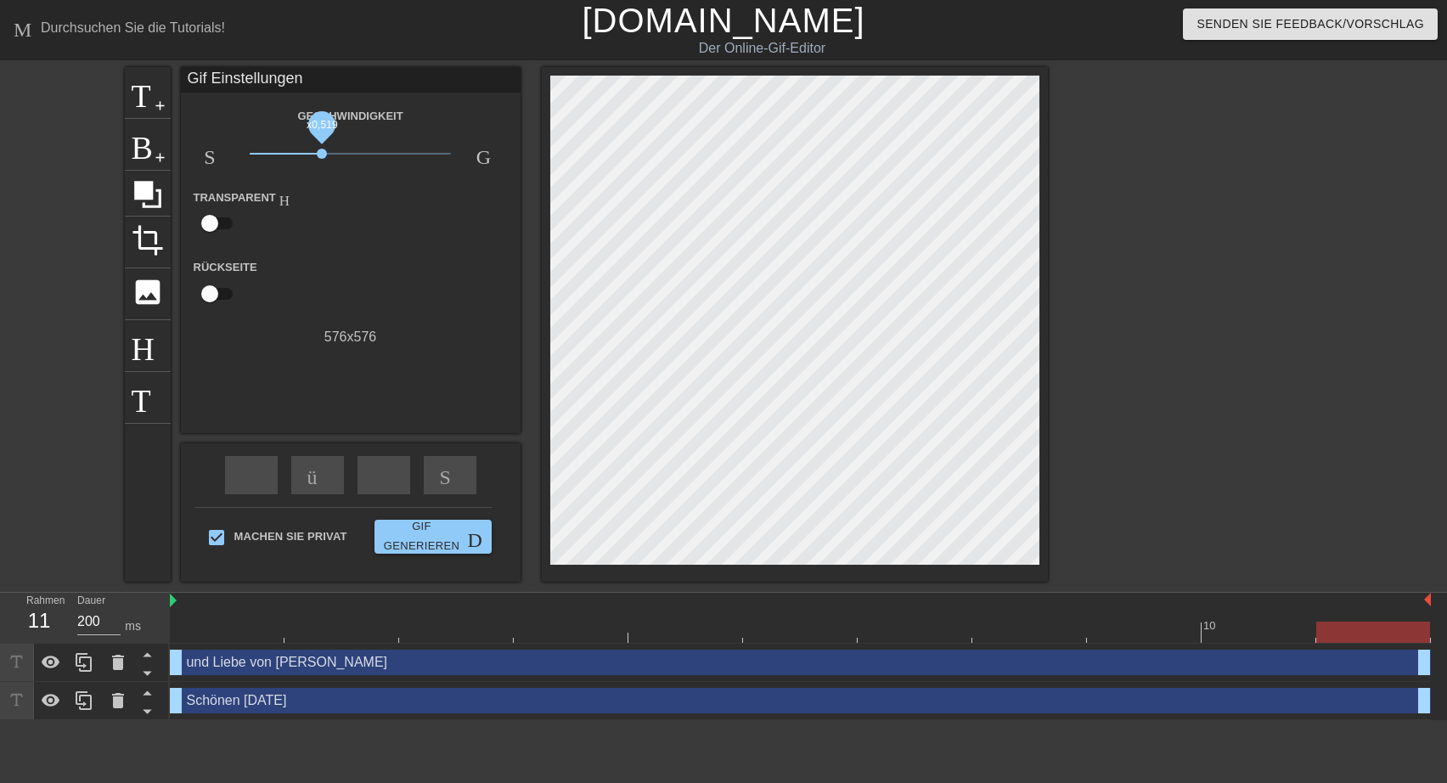
drag, startPoint x: 341, startPoint y: 155, endPoint x: 322, endPoint y: 155, distance: 18.7
click at [322, 155] on span "x0,519" at bounding box center [322, 154] width 10 height 10
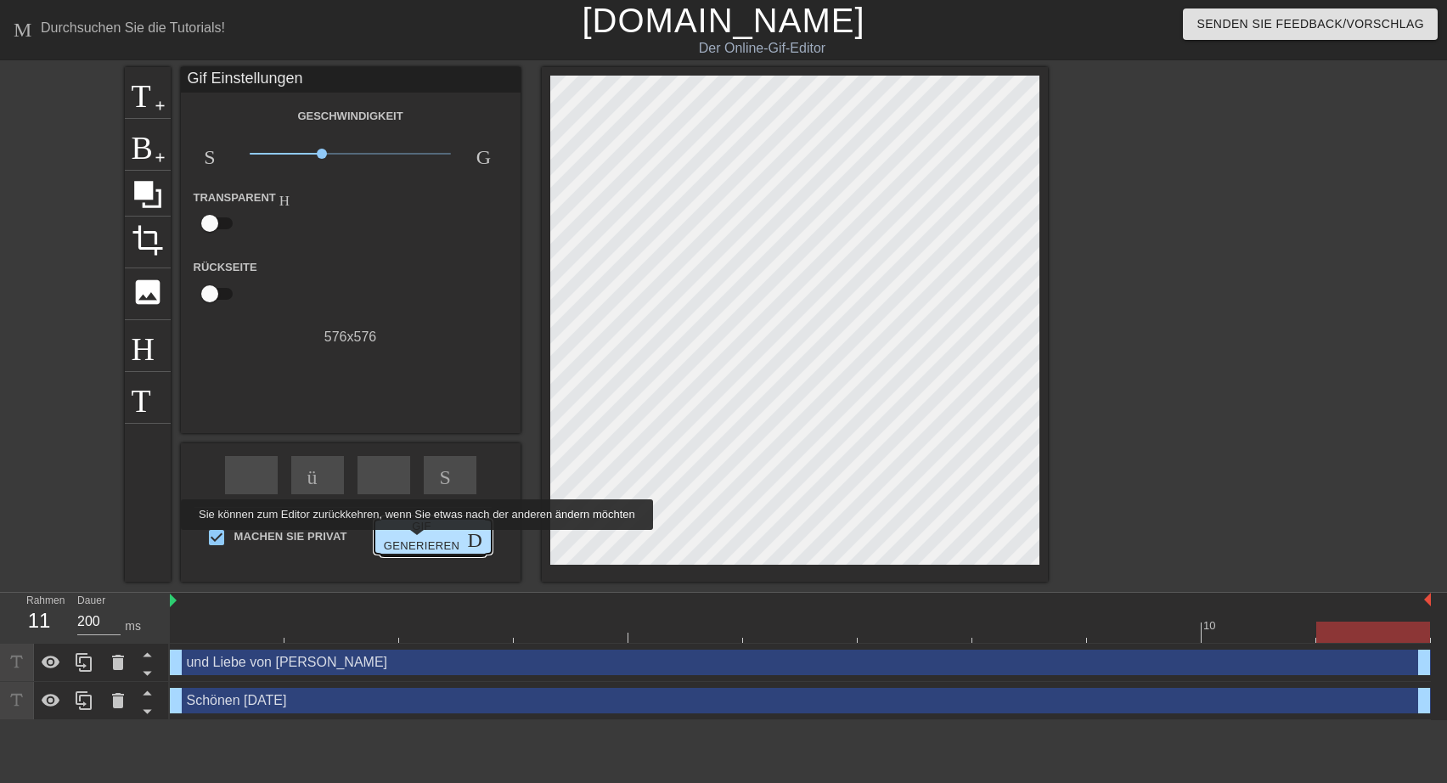
click at [414, 542] on span "Gif generieren Doppelpfeil" at bounding box center [433, 536] width 104 height 39
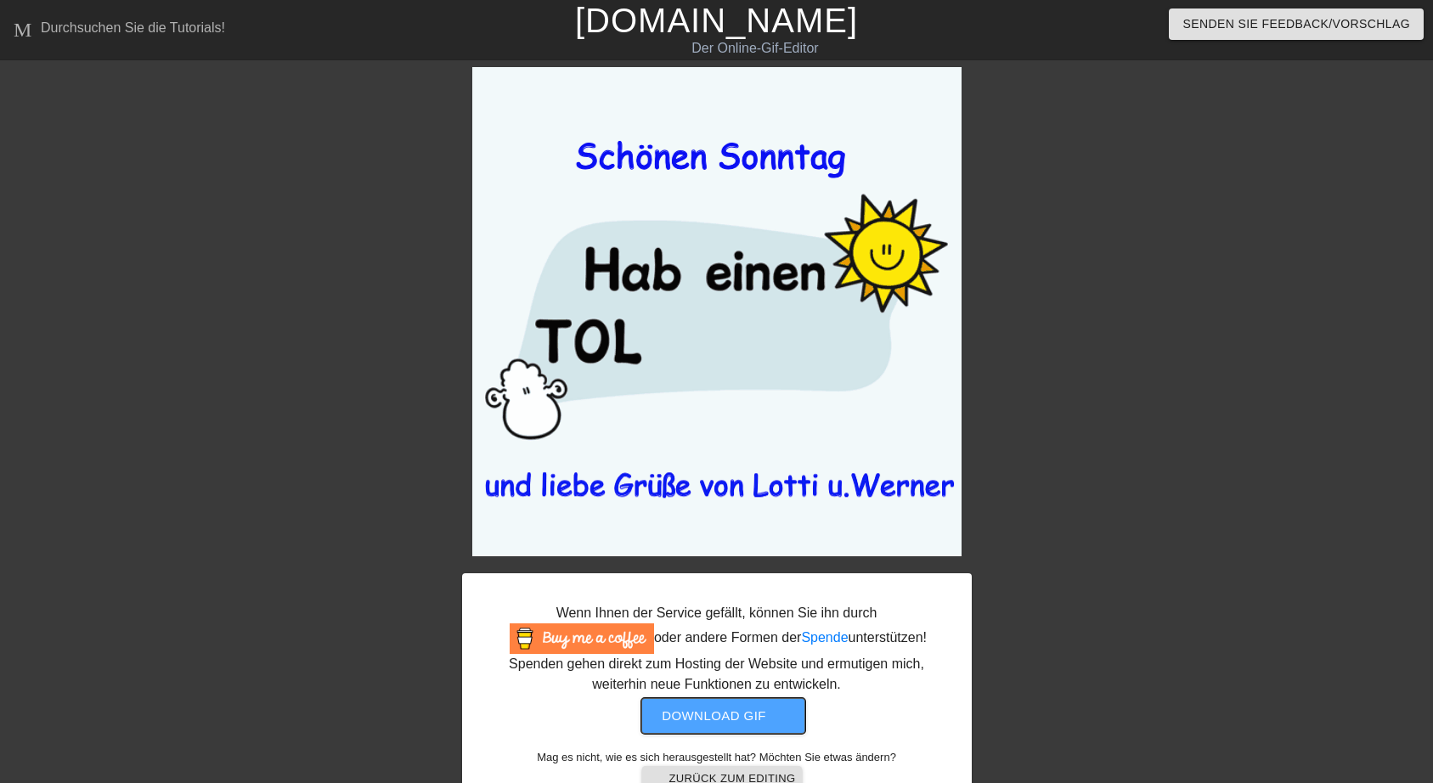
click at [712, 713] on span "Download gif get-app" at bounding box center [723, 716] width 123 height 22
